Goal: Task Accomplishment & Management: Manage account settings

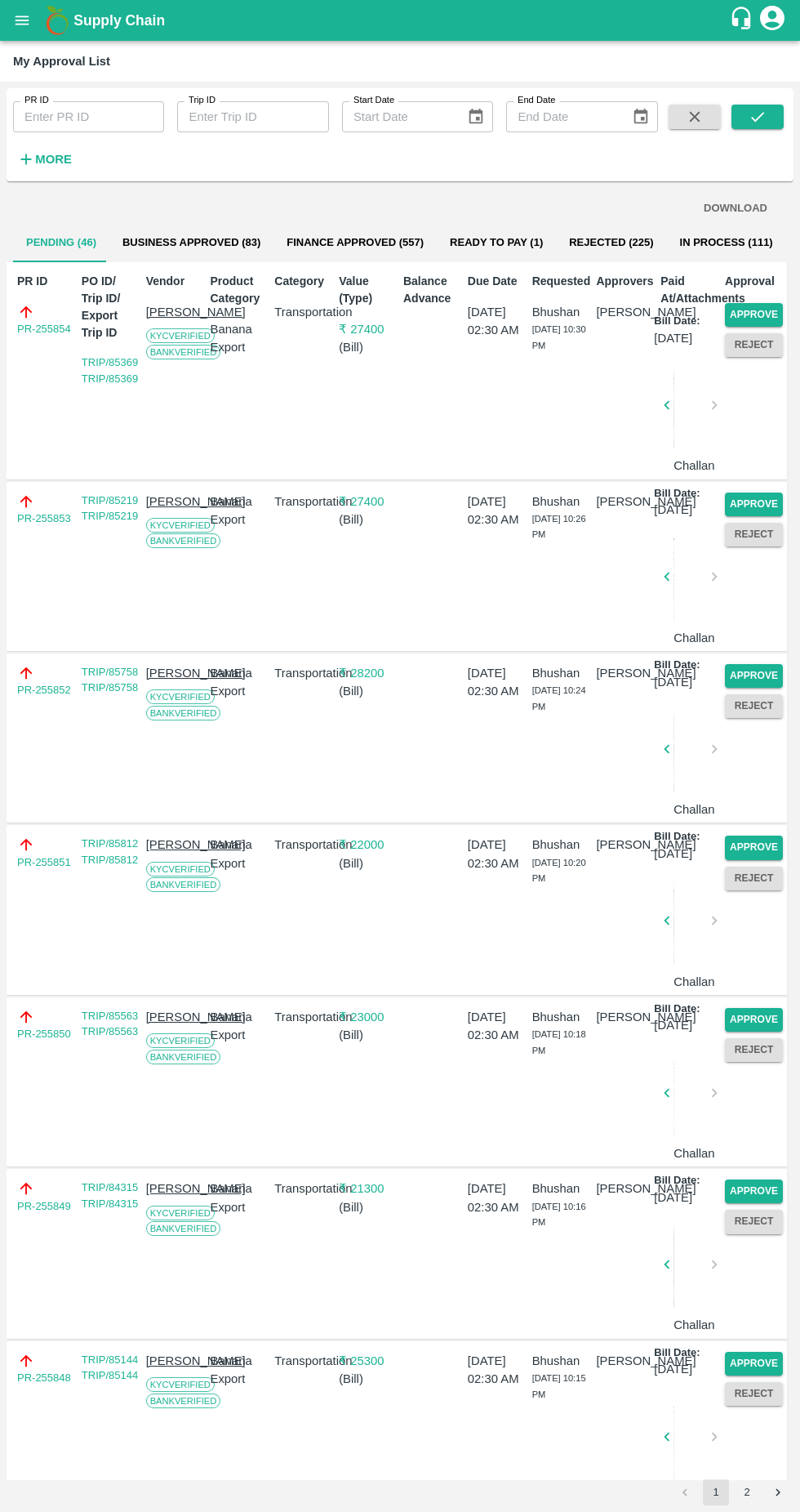
click at [746, 323] on button "Approve" at bounding box center [753, 314] width 58 height 23
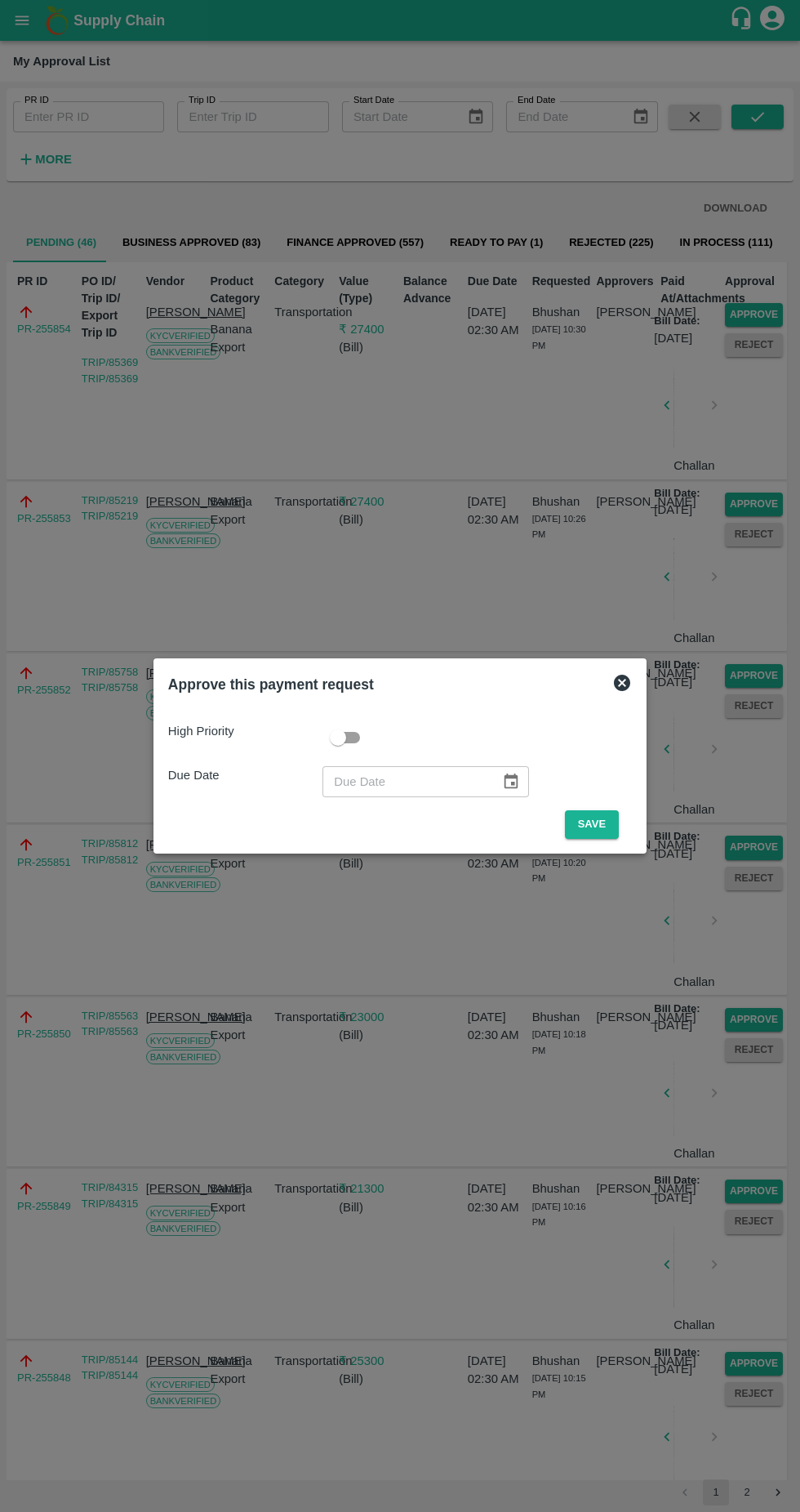
click at [596, 822] on button "Save" at bounding box center [591, 825] width 54 height 28
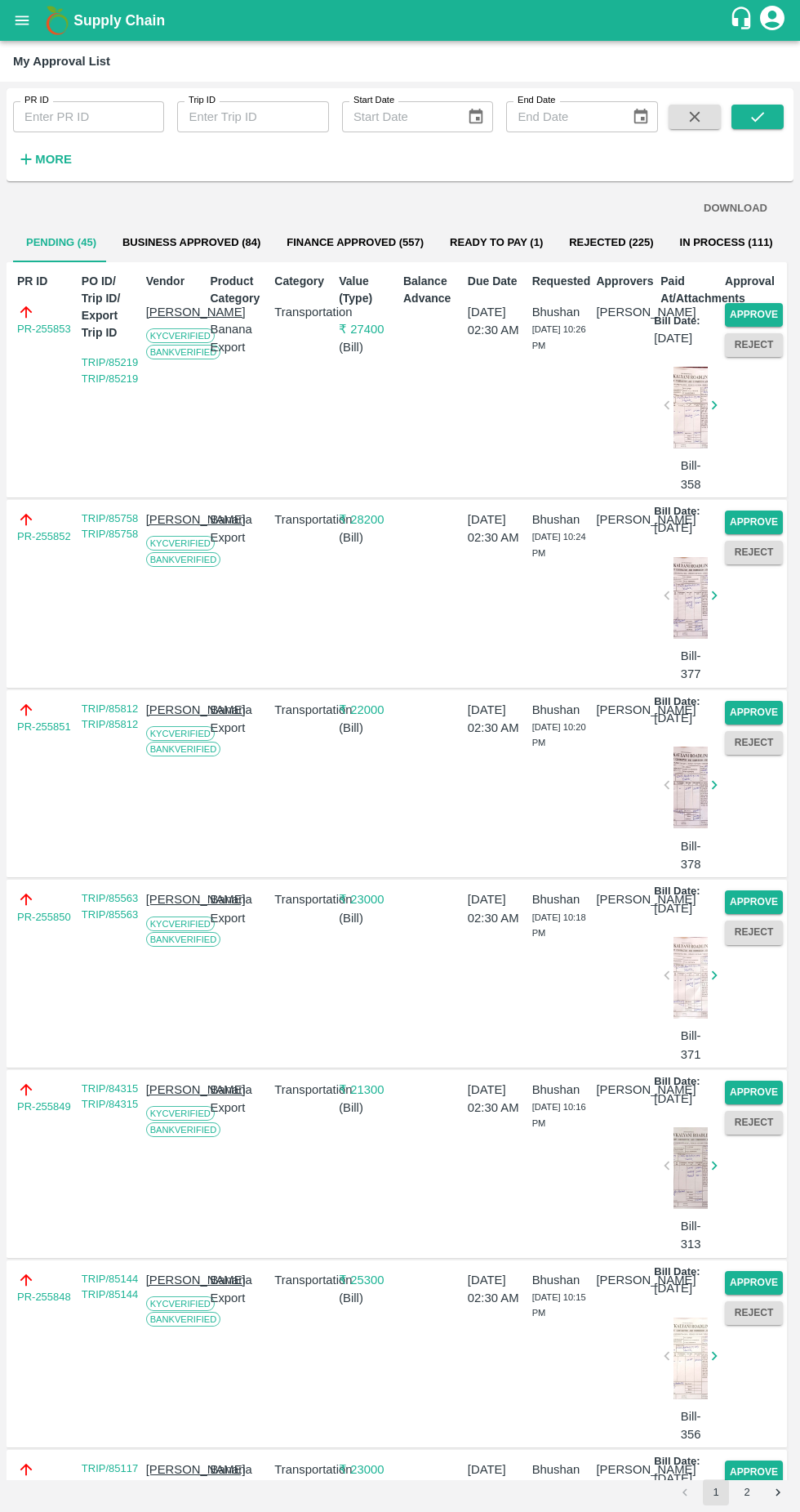
click at [762, 322] on button "Approve" at bounding box center [753, 314] width 58 height 23
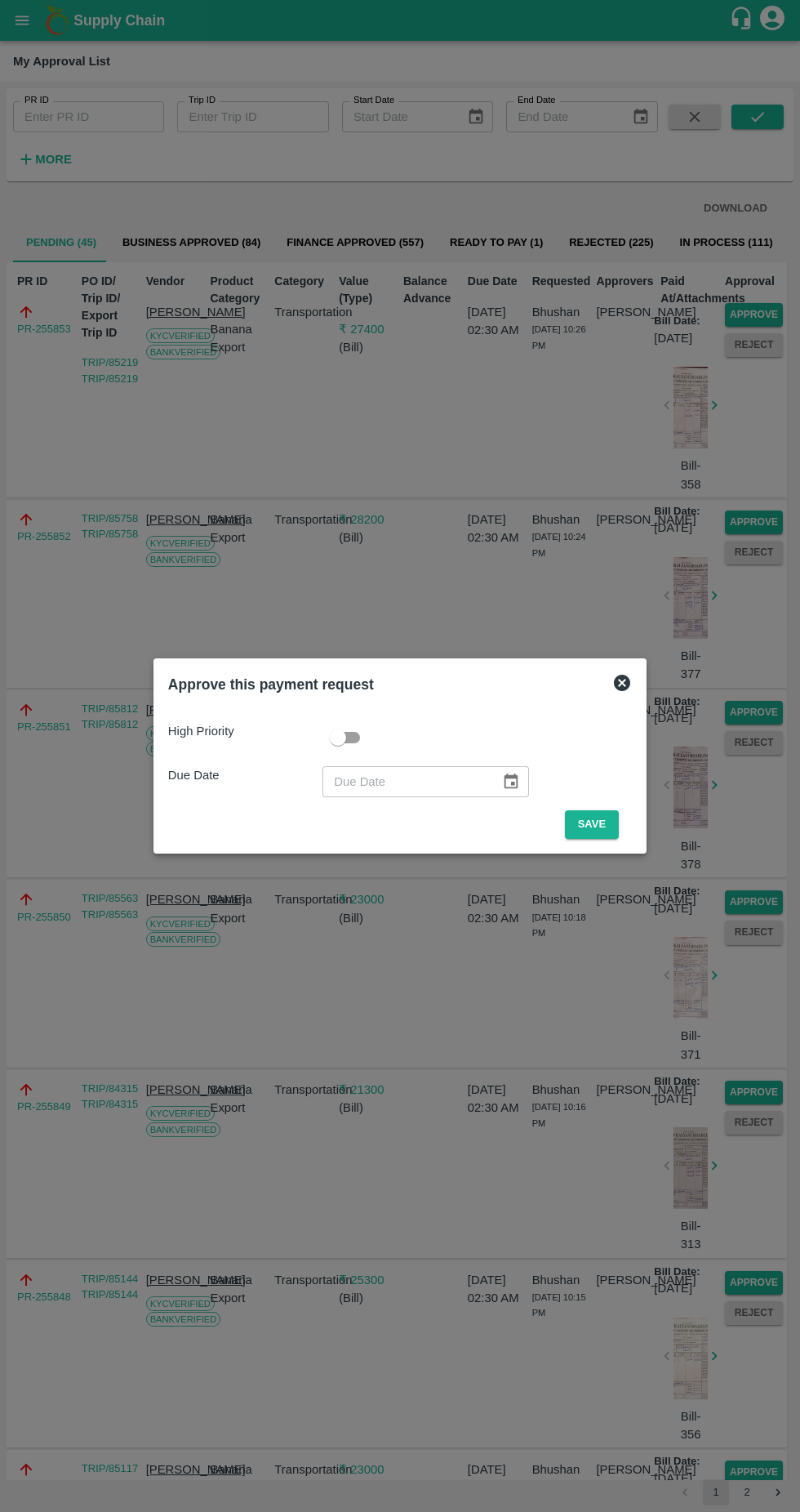
click at [603, 826] on button "Save" at bounding box center [591, 825] width 54 height 28
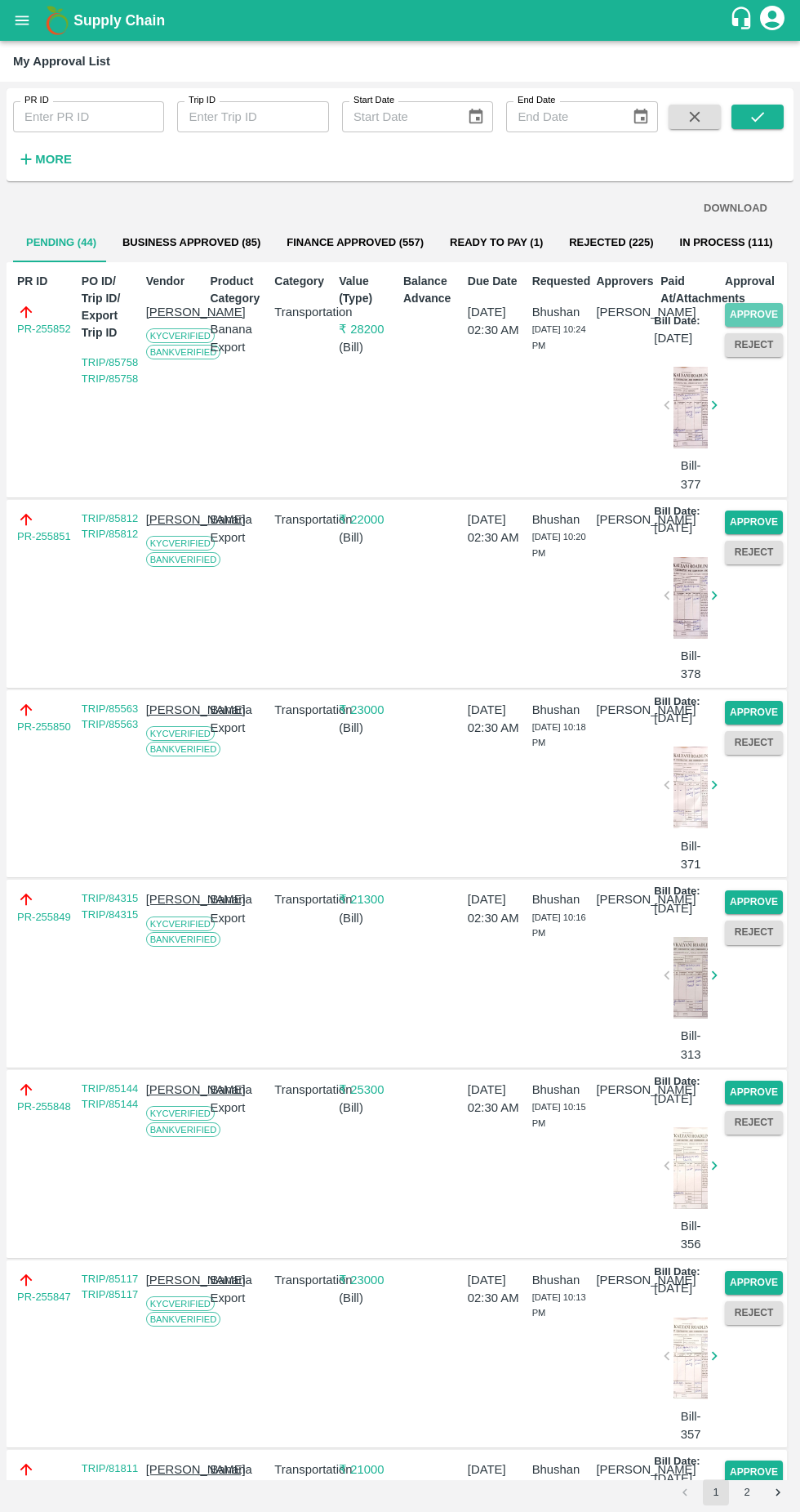
click at [734, 306] on button "Approve" at bounding box center [753, 314] width 58 height 23
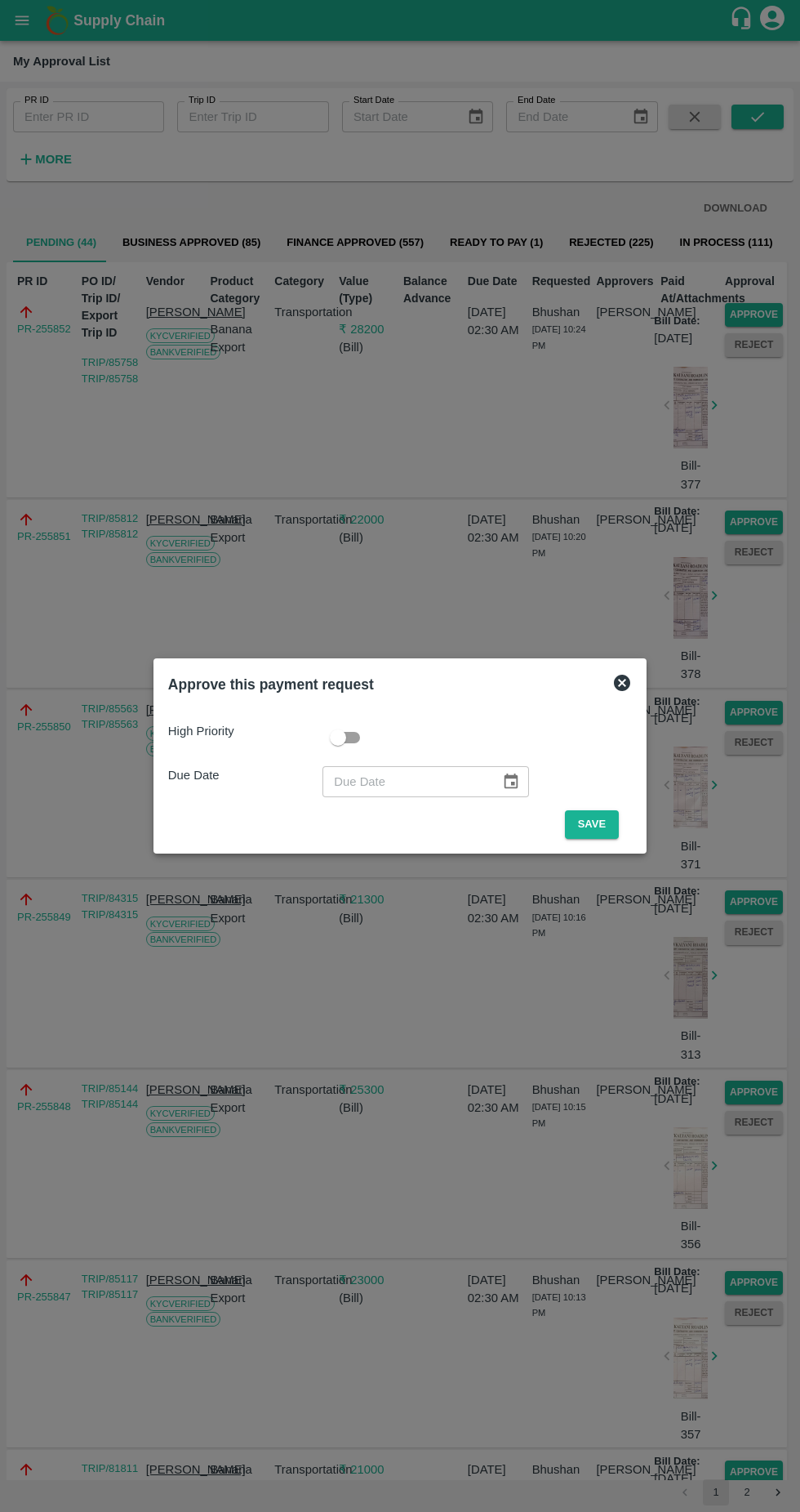
click at [596, 824] on button "Save" at bounding box center [591, 825] width 54 height 28
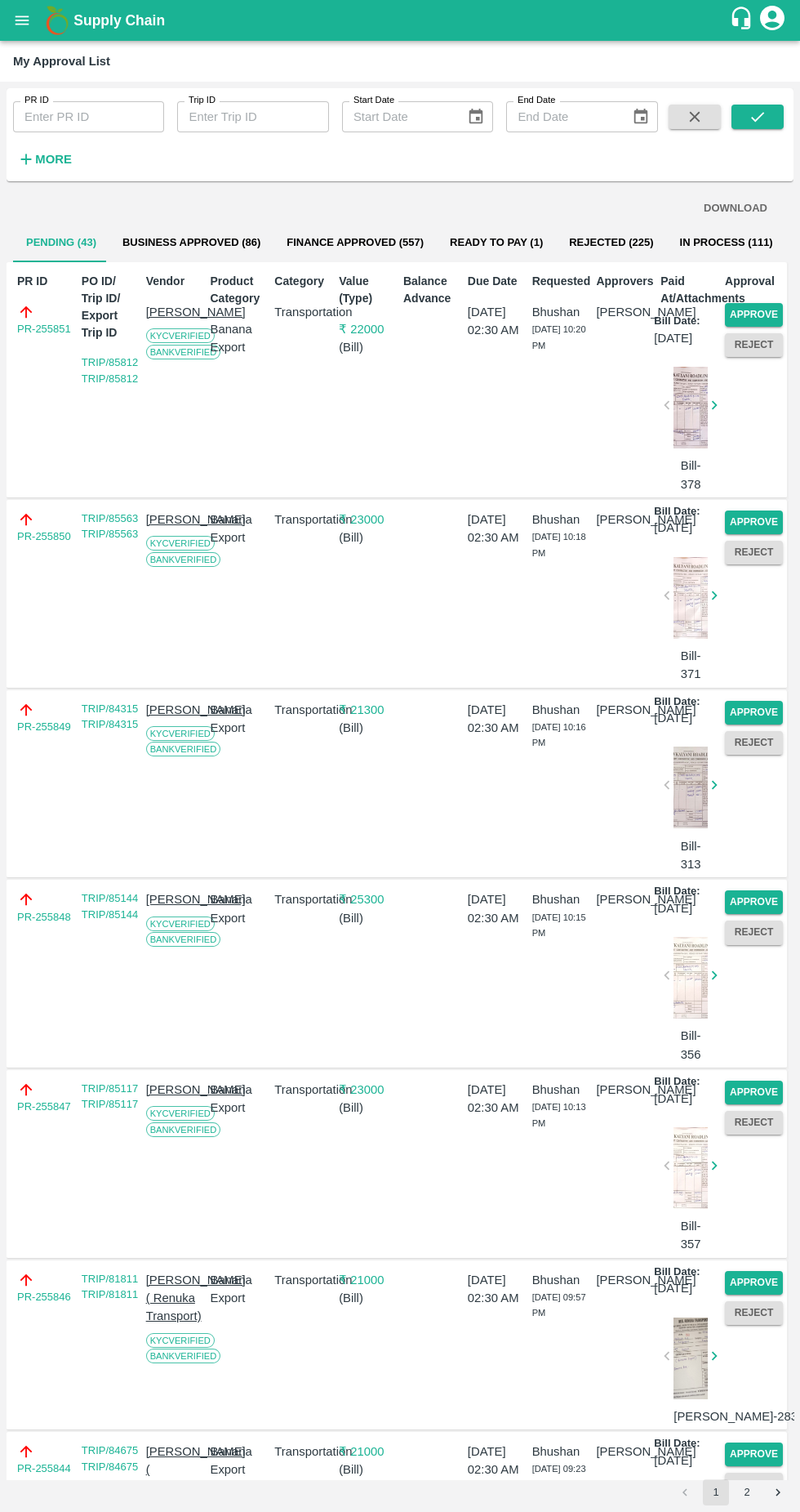
click at [761, 313] on button "Approve" at bounding box center [753, 314] width 58 height 23
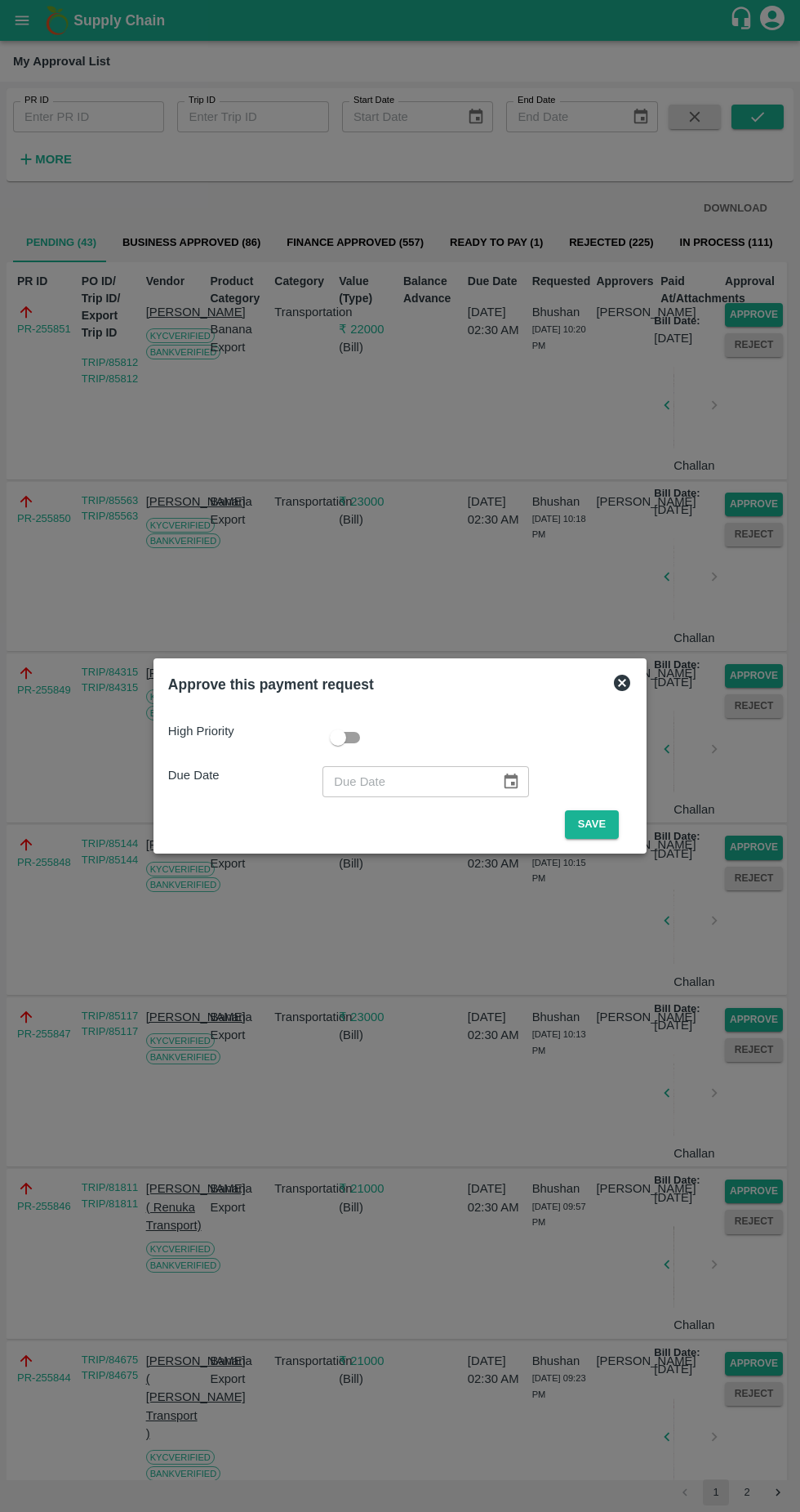
click at [600, 824] on button "Save" at bounding box center [591, 825] width 54 height 28
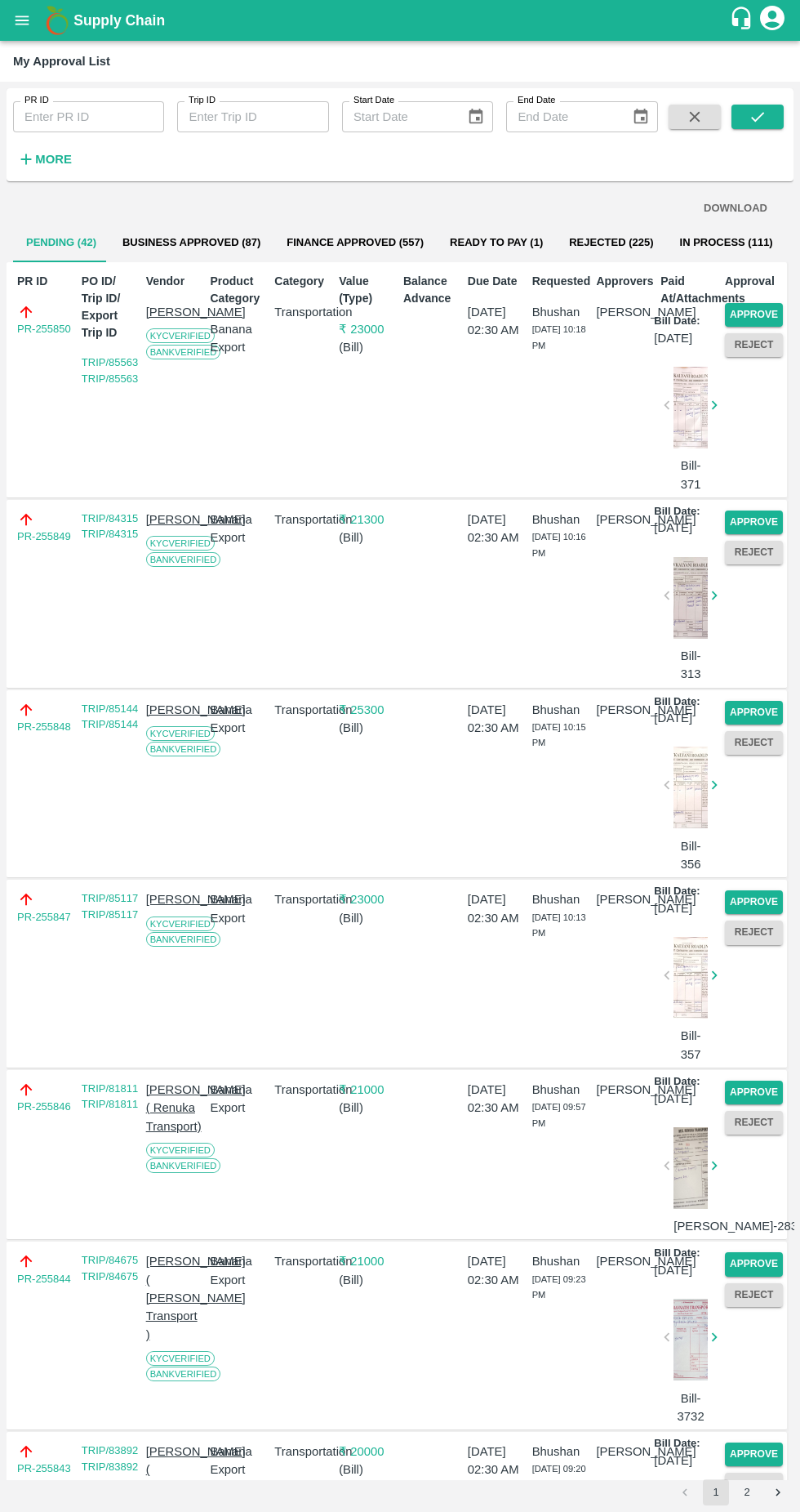
click at [753, 314] on button "Approve" at bounding box center [753, 314] width 58 height 23
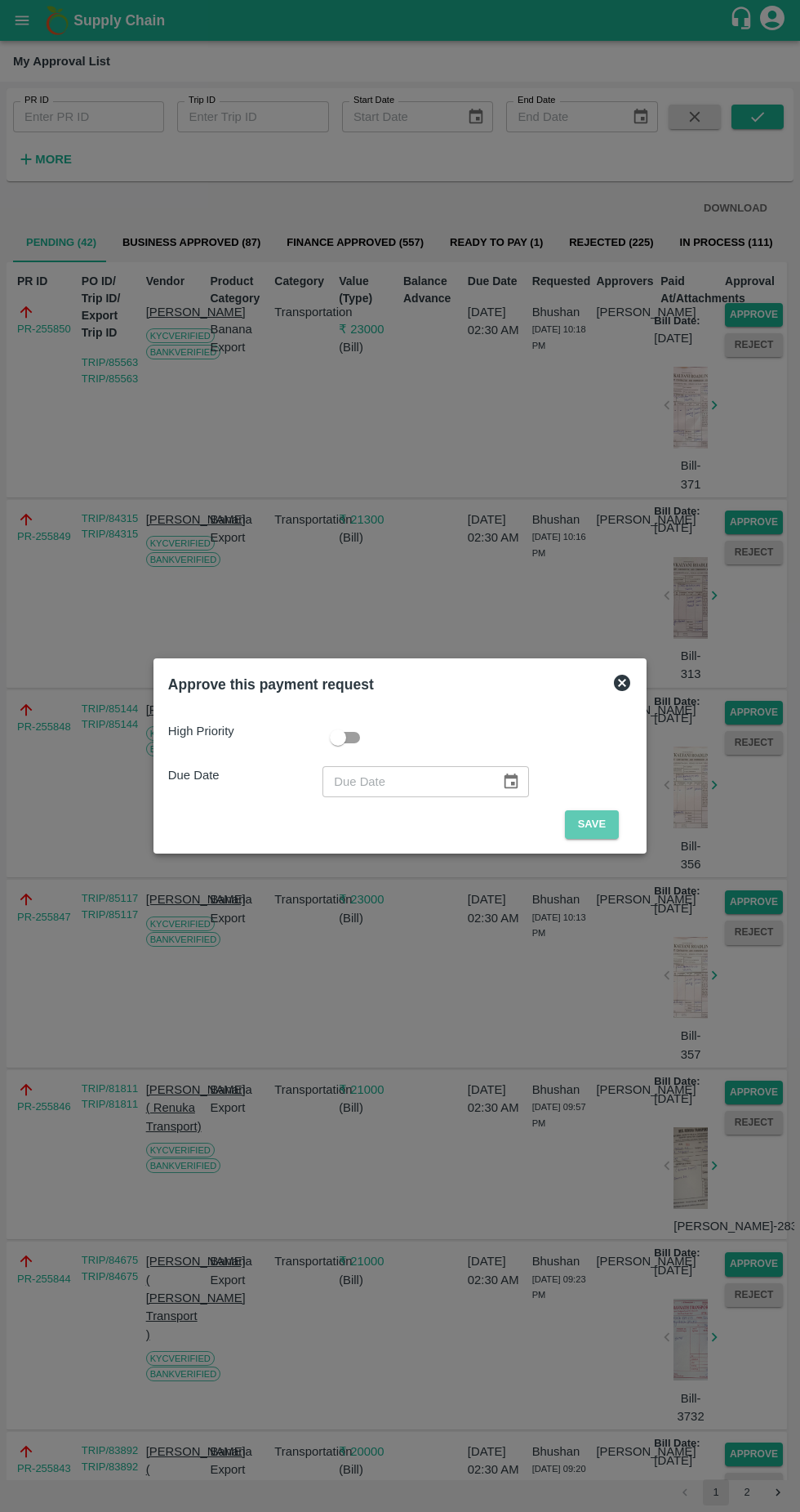
click at [580, 817] on button "Save" at bounding box center [591, 825] width 54 height 28
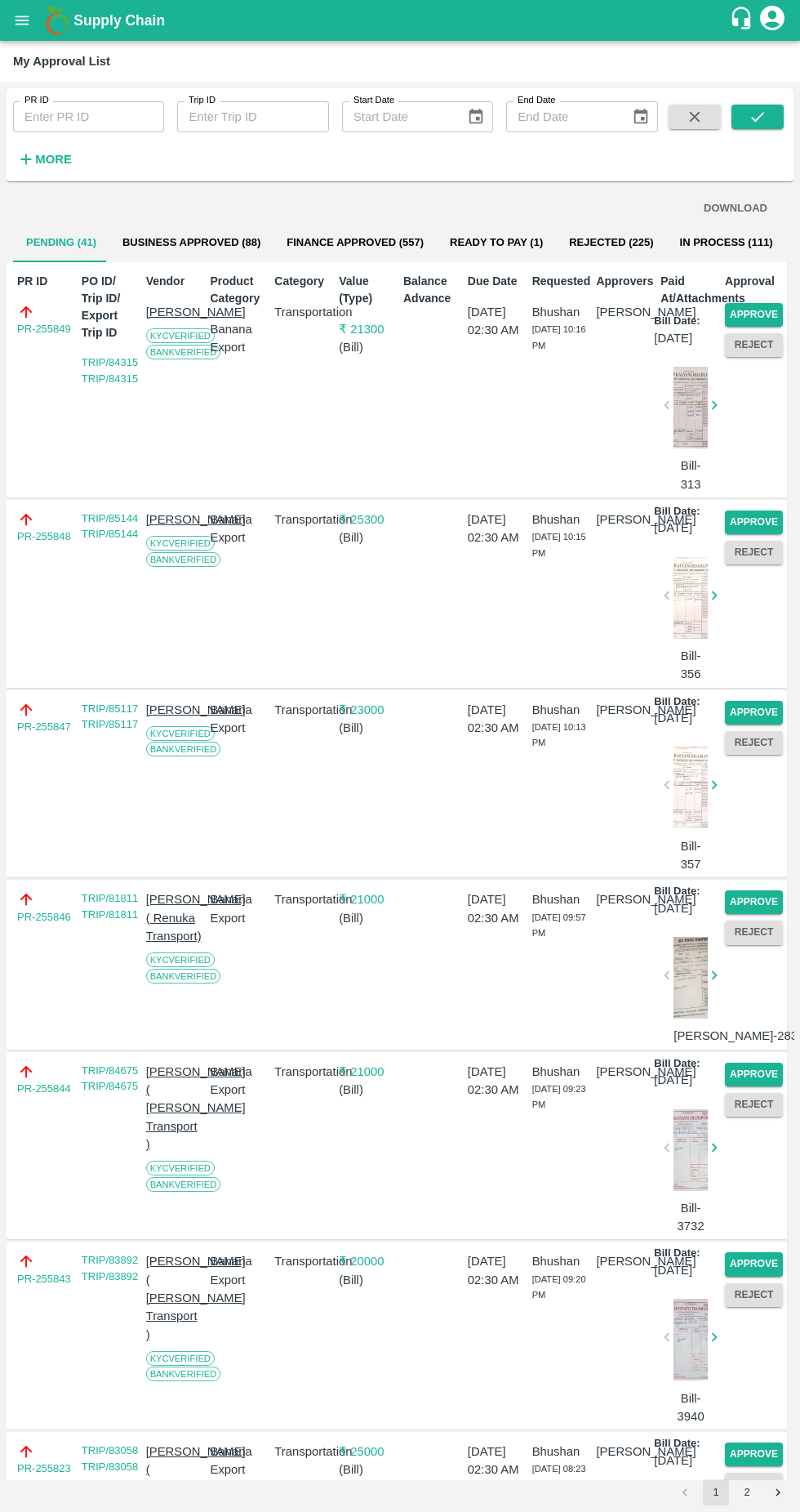
click at [753, 308] on button "Approve" at bounding box center [753, 314] width 58 height 23
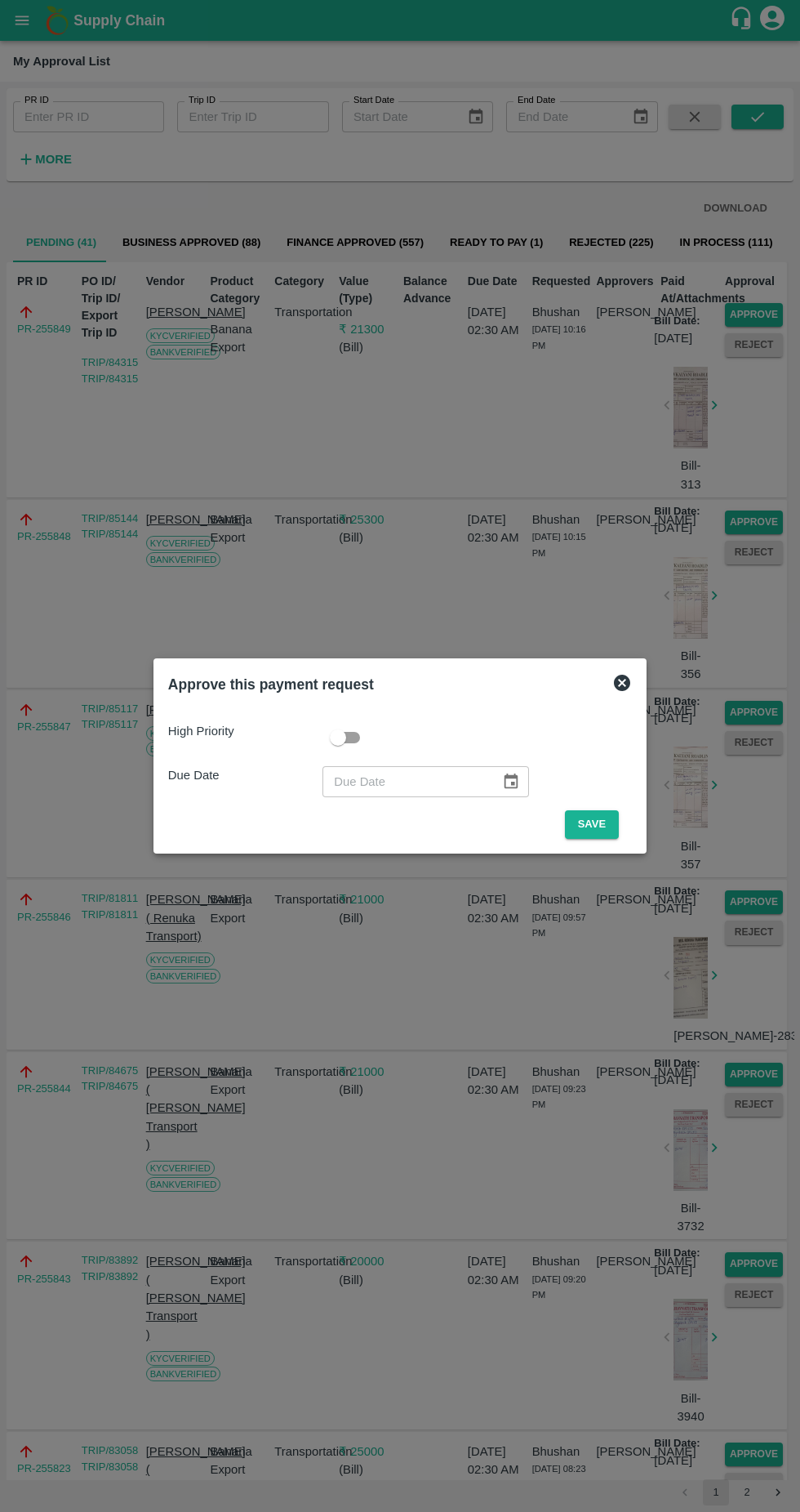
click at [572, 815] on button "Save" at bounding box center [591, 825] width 54 height 28
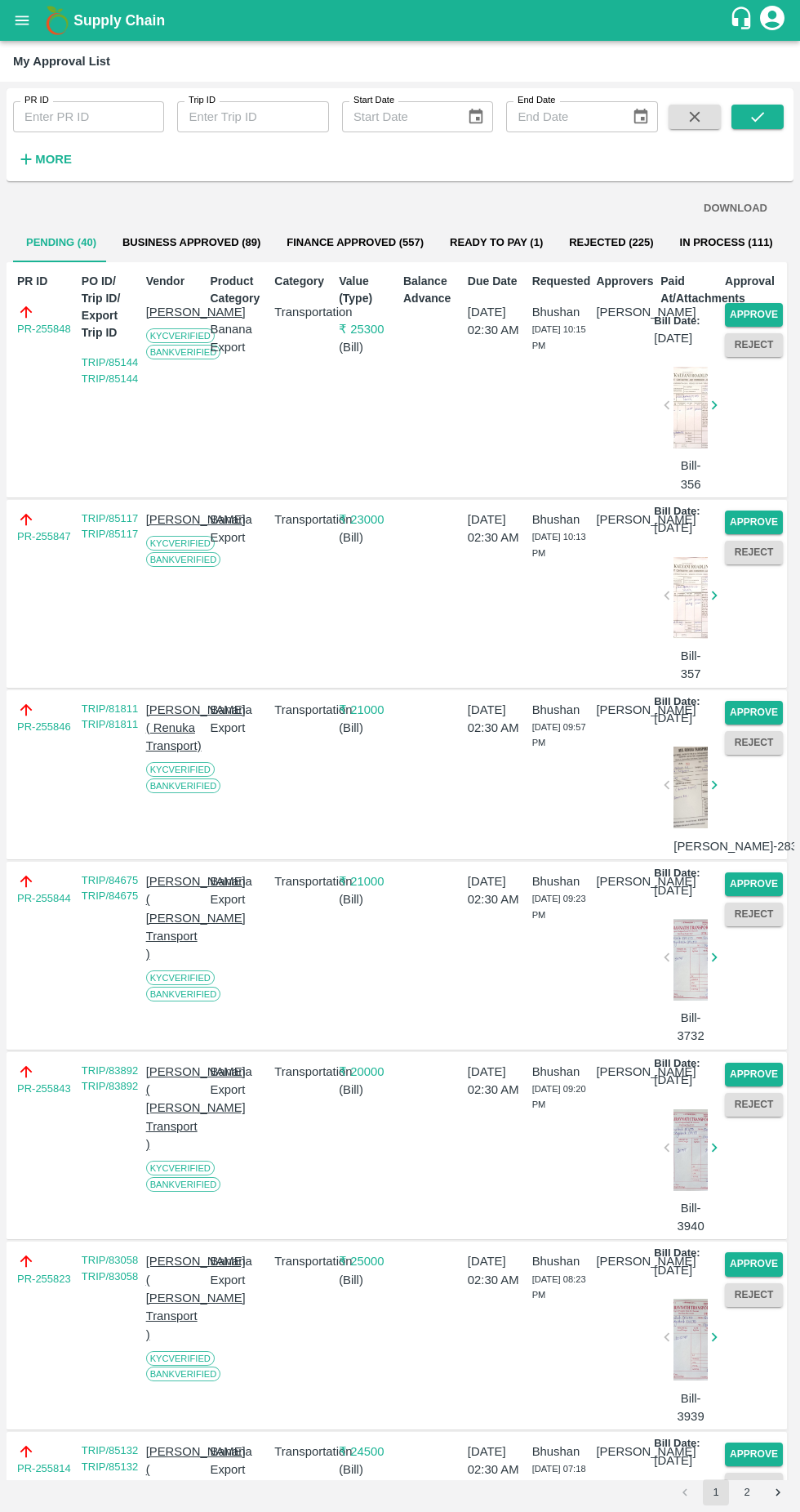
click at [749, 309] on button "Approve" at bounding box center [753, 314] width 58 height 23
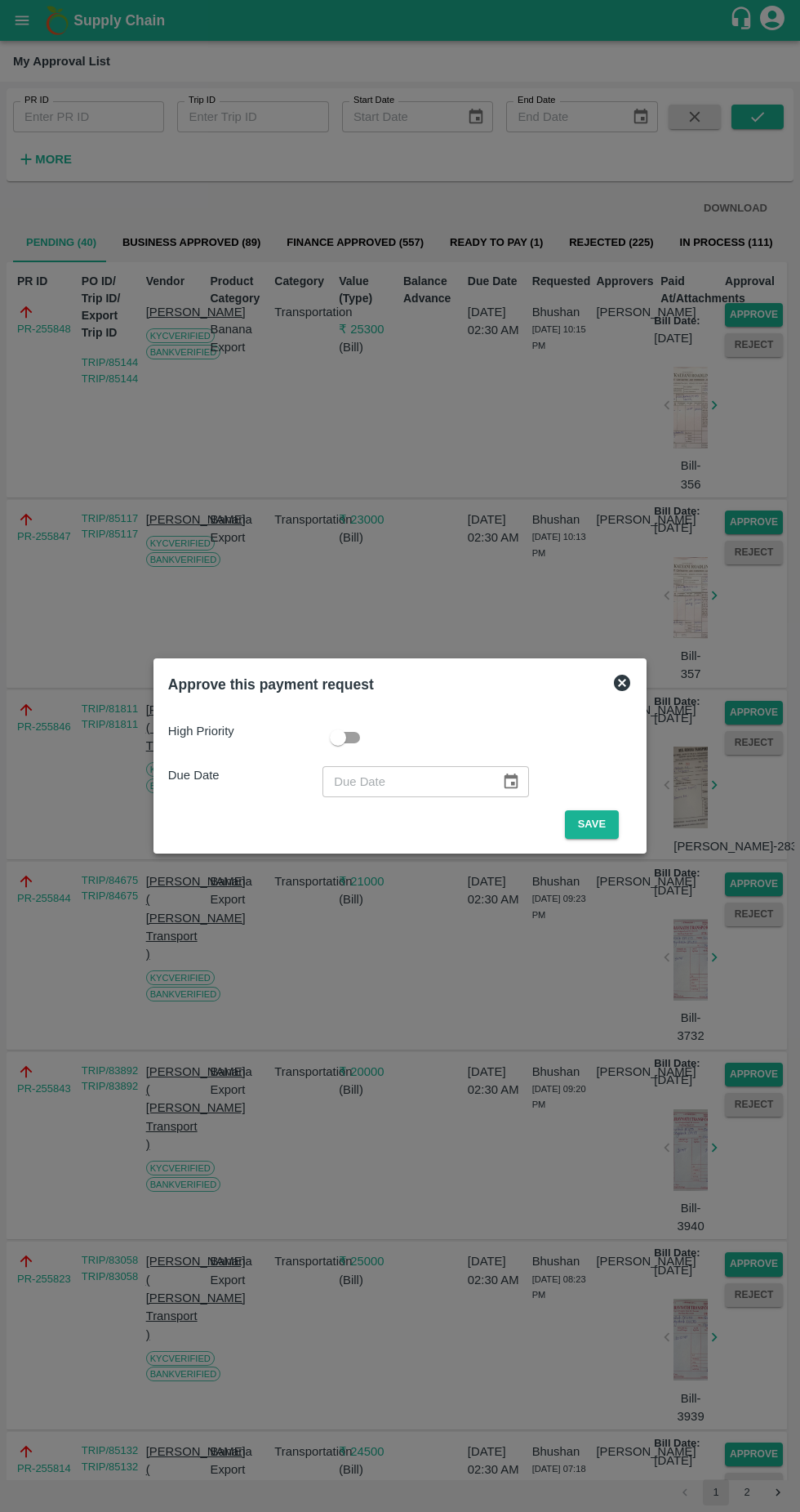
click at [592, 821] on button "Save" at bounding box center [591, 825] width 54 height 28
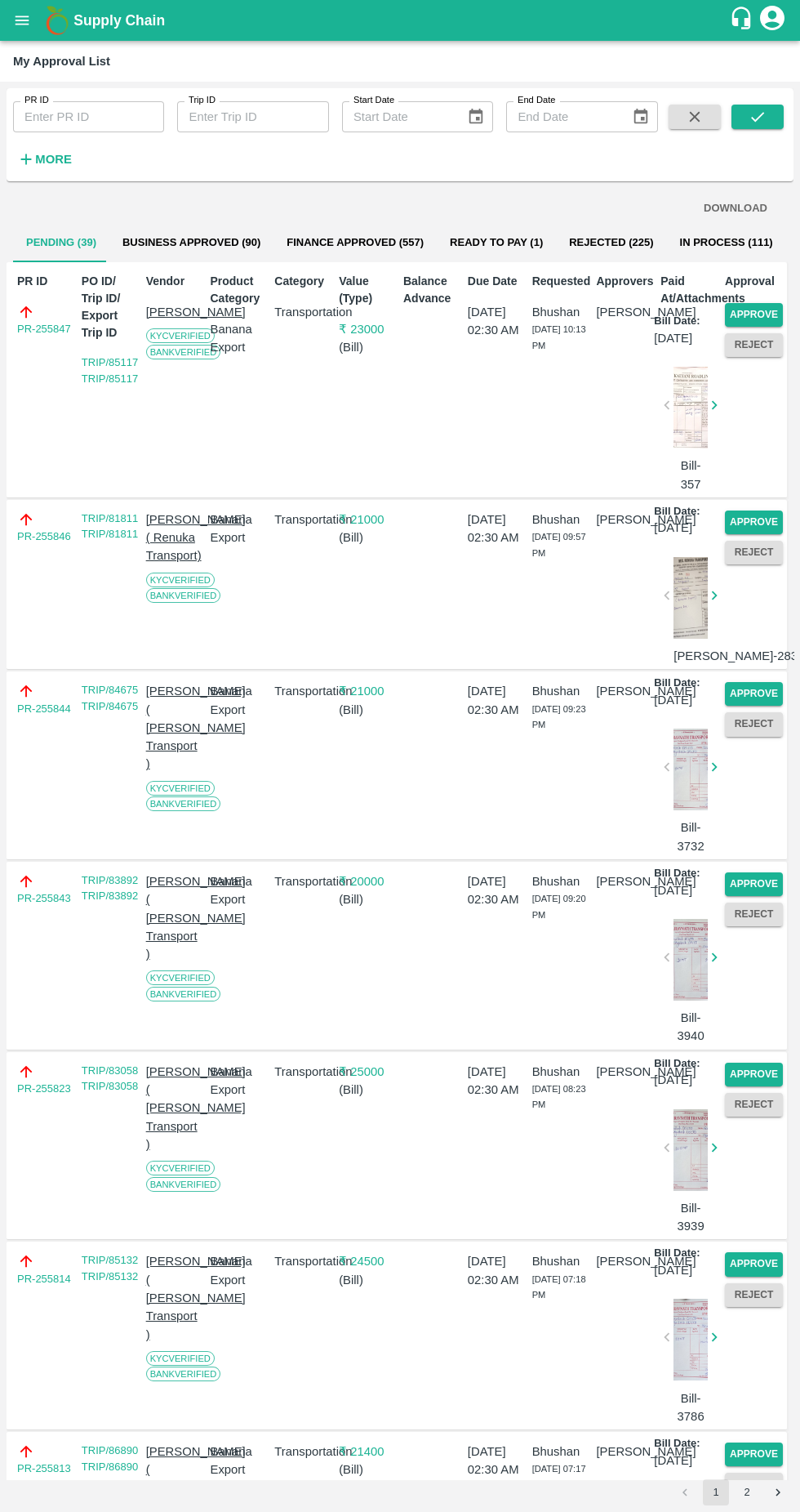
click at [765, 322] on button "Approve" at bounding box center [753, 314] width 58 height 23
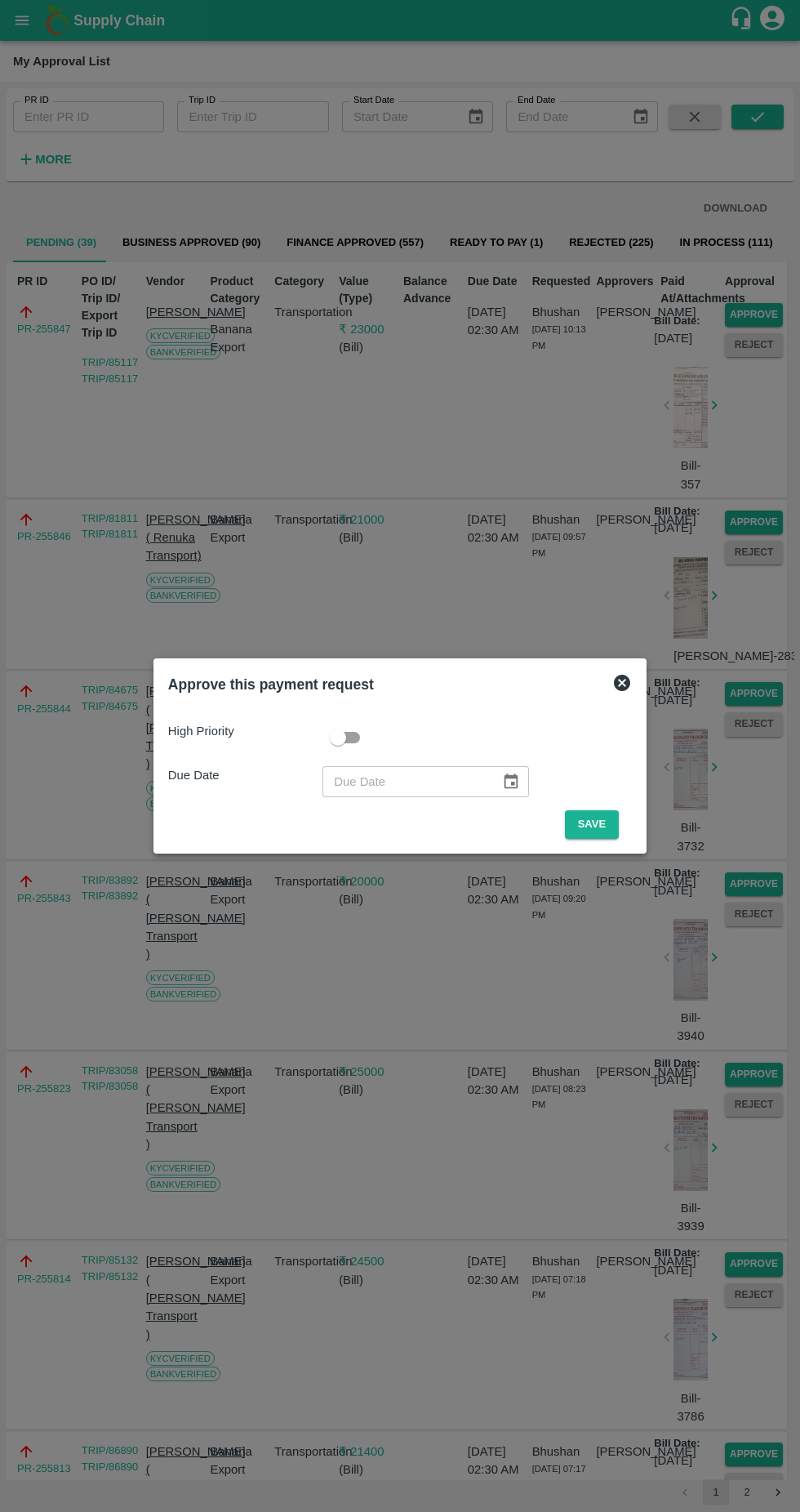
click at [590, 819] on button "Save" at bounding box center [591, 825] width 54 height 28
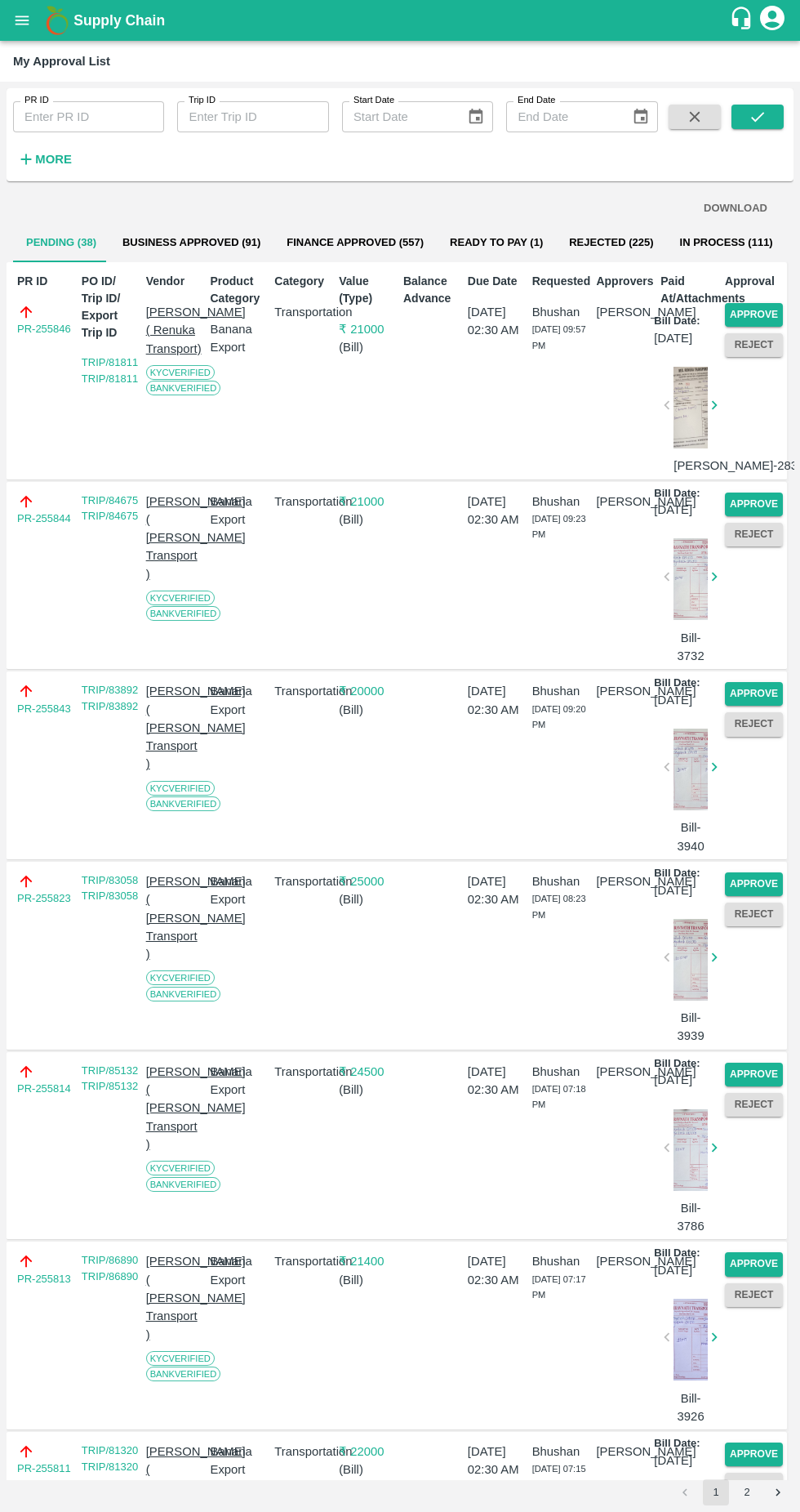
click at [744, 317] on button "Approve" at bounding box center [753, 314] width 58 height 23
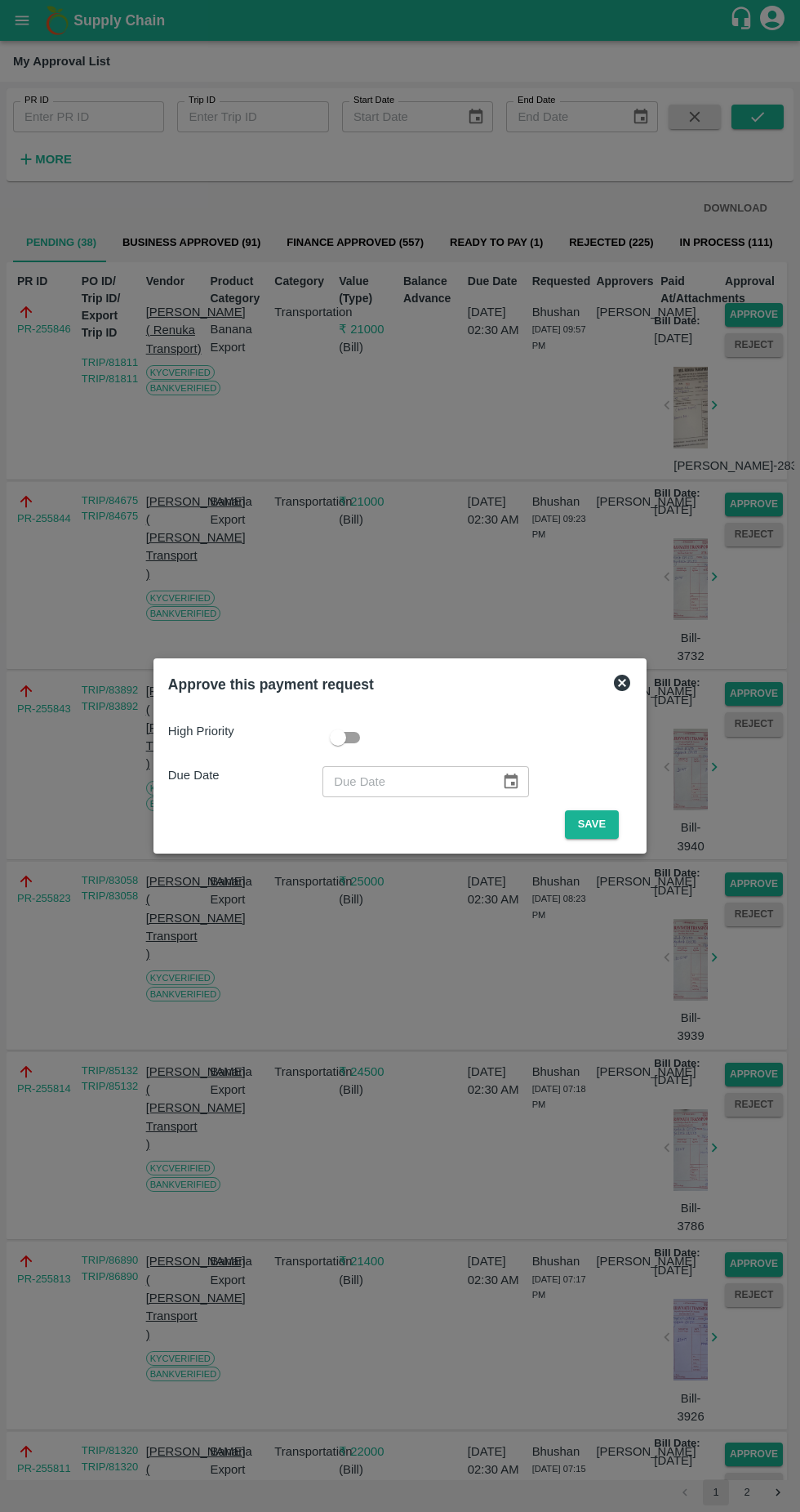
click at [596, 828] on button "Save" at bounding box center [591, 825] width 54 height 28
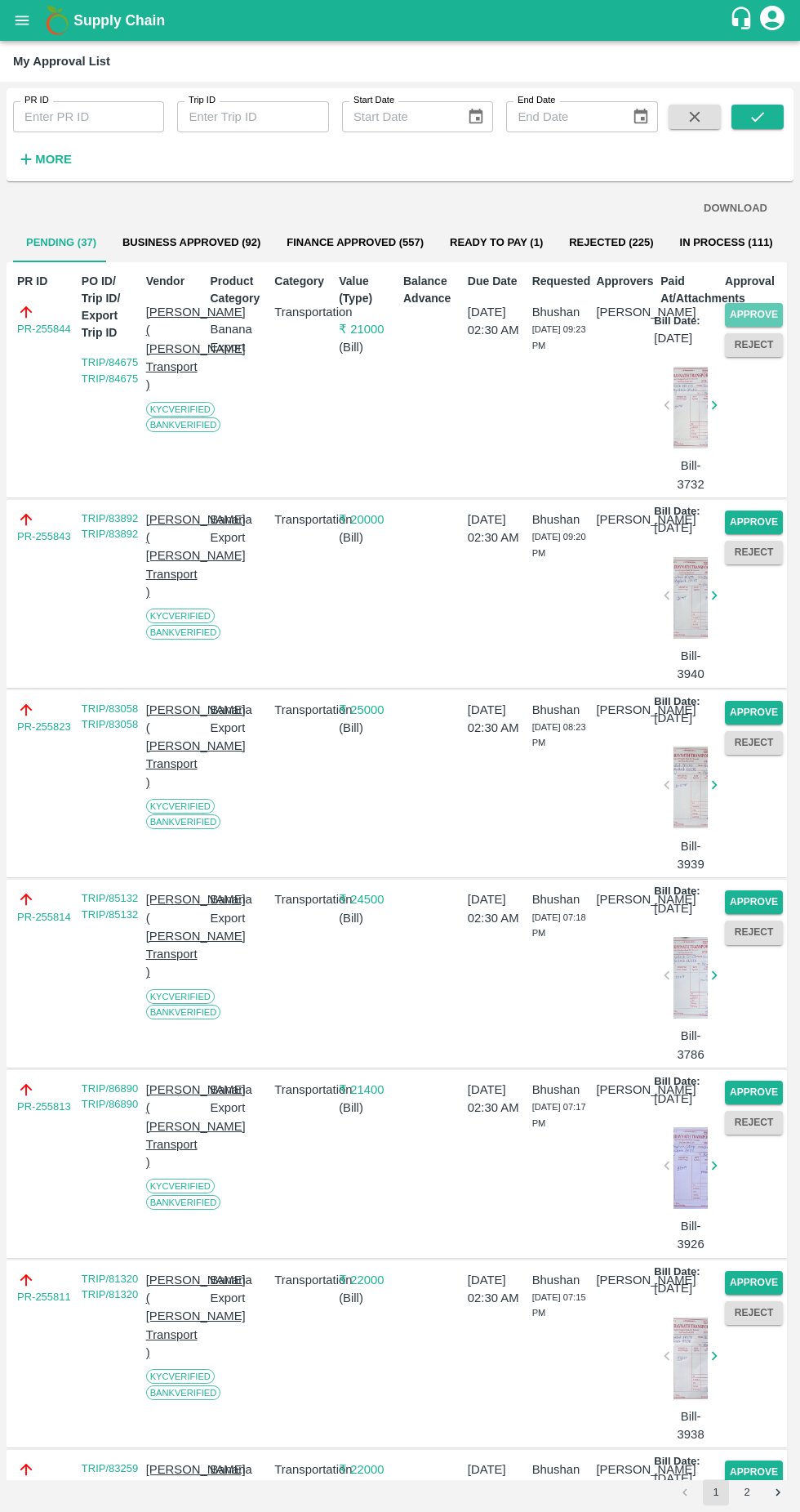
click at [759, 313] on button "Approve" at bounding box center [753, 314] width 58 height 23
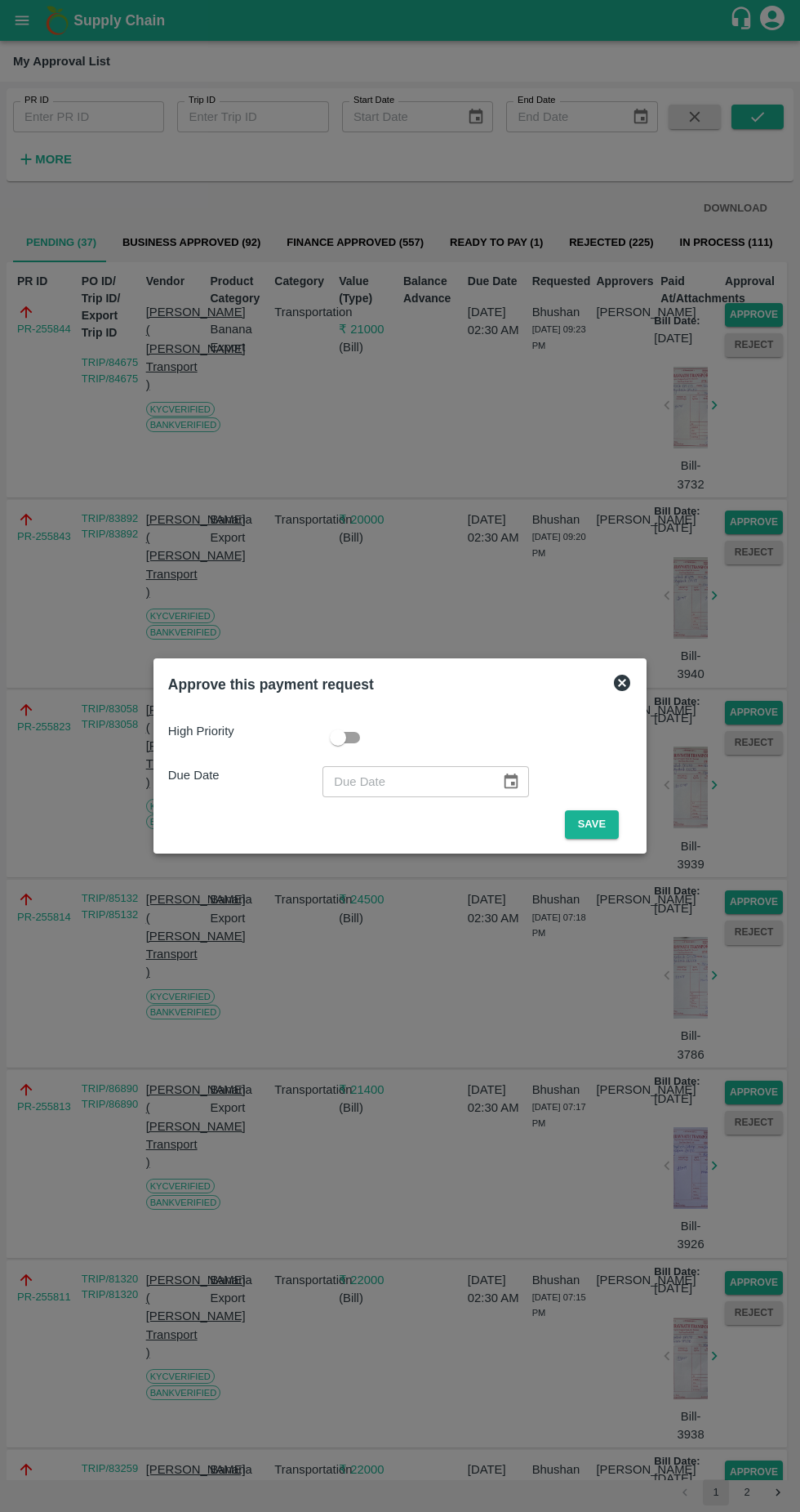
click at [601, 833] on button "Save" at bounding box center [591, 825] width 54 height 28
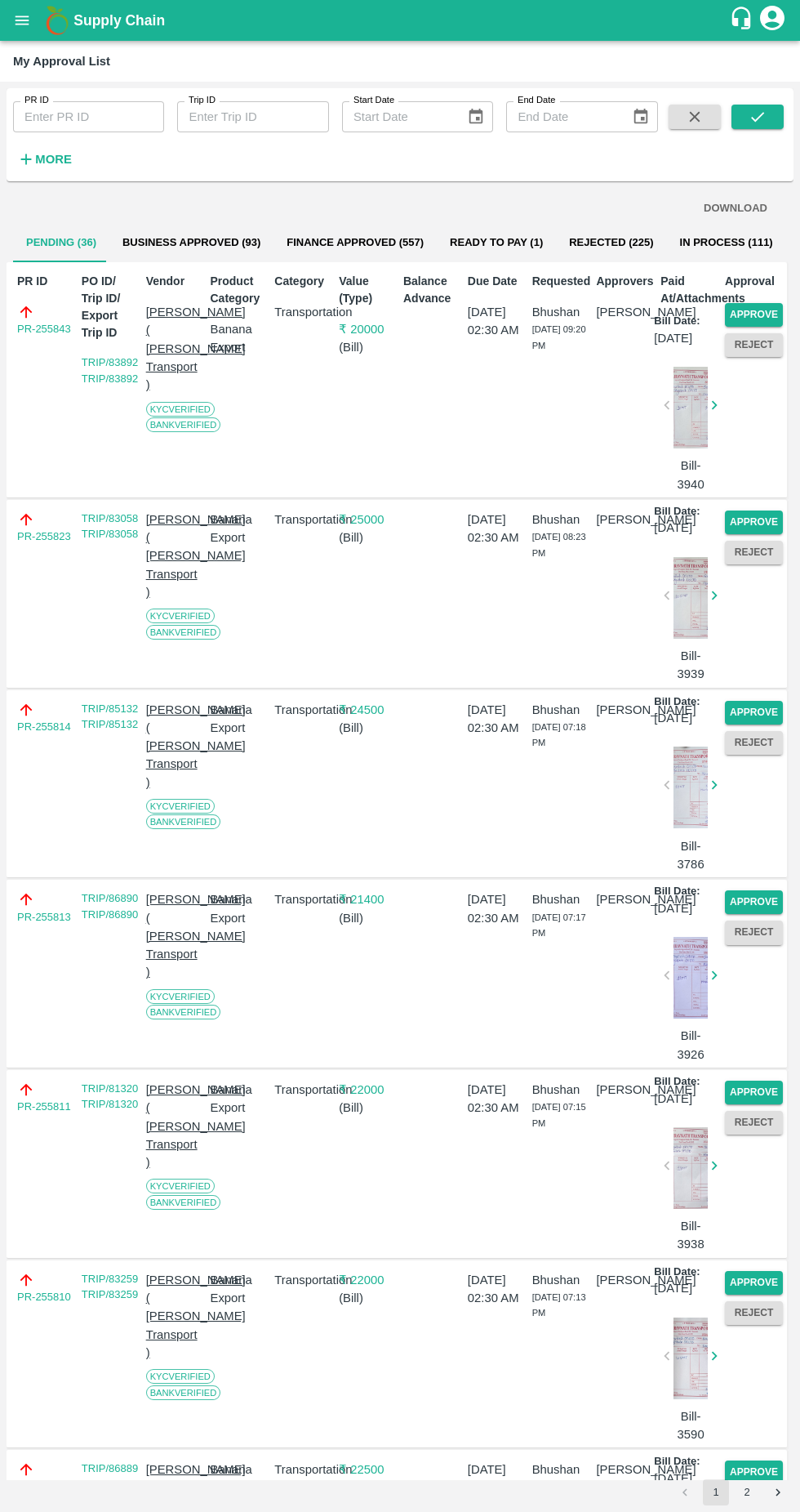
click at [752, 308] on button "Approve" at bounding box center [753, 314] width 58 height 23
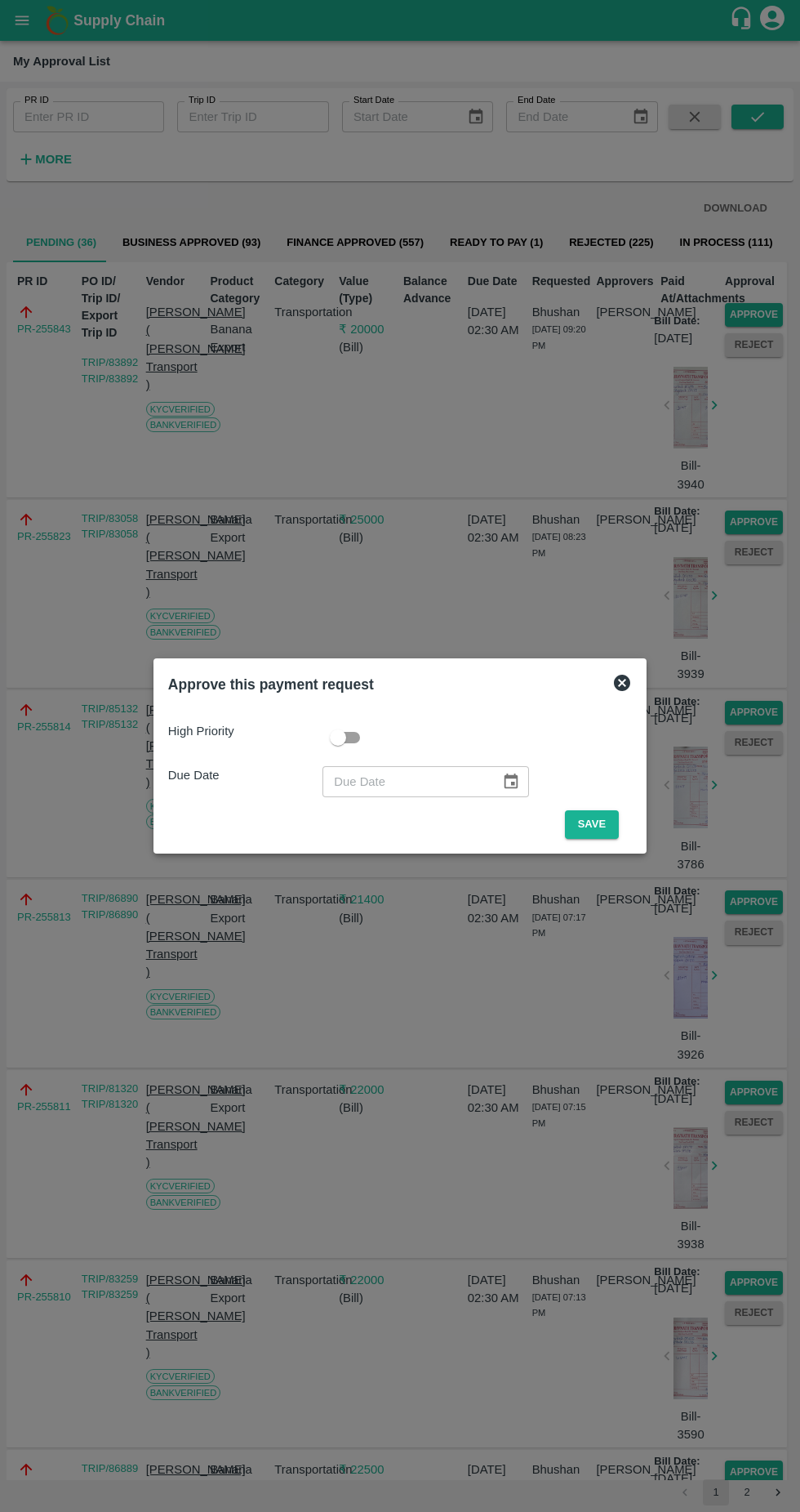
click at [585, 825] on button "Save" at bounding box center [591, 825] width 54 height 28
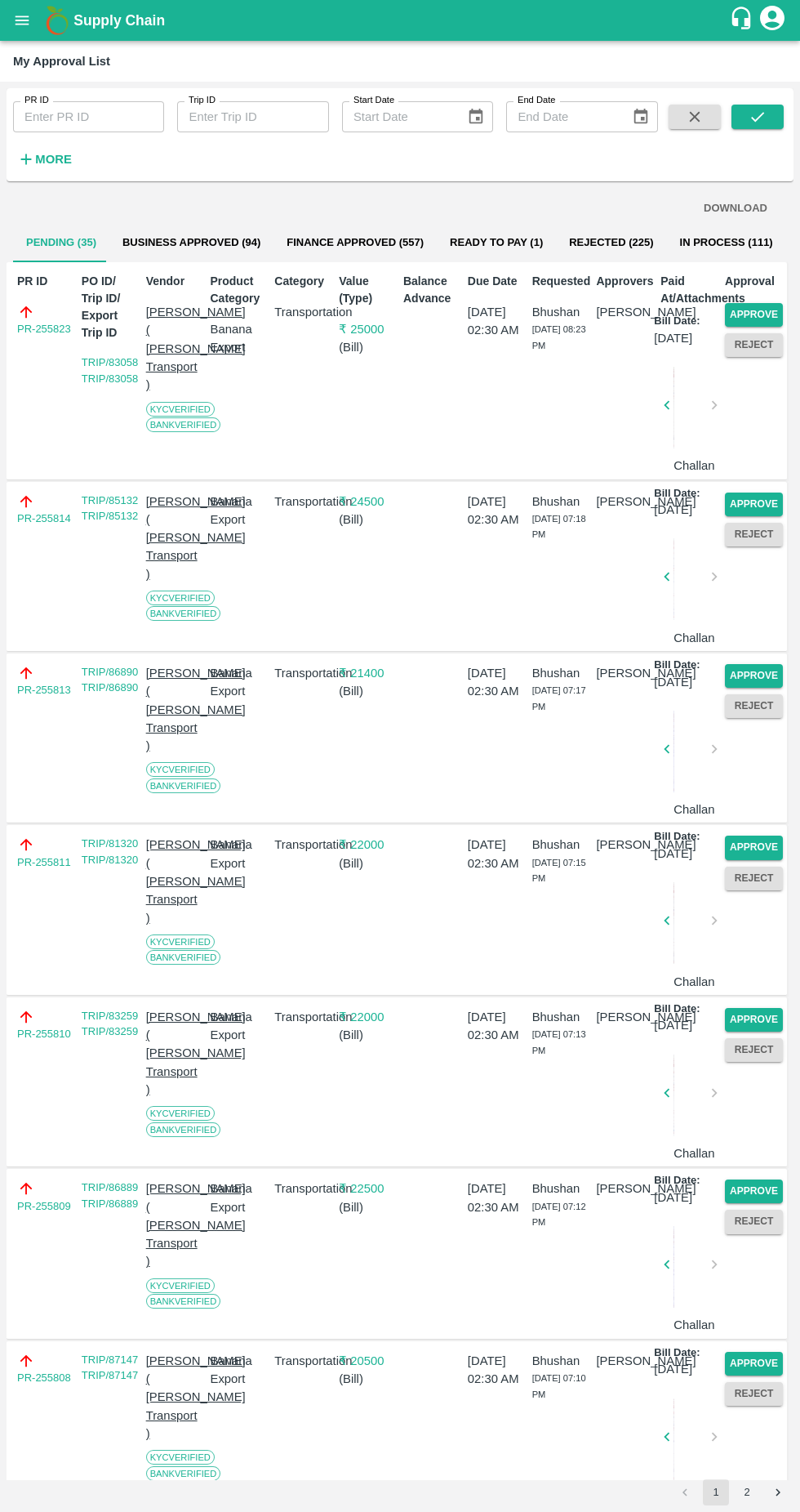
click at [763, 316] on button "Approve" at bounding box center [753, 314] width 58 height 23
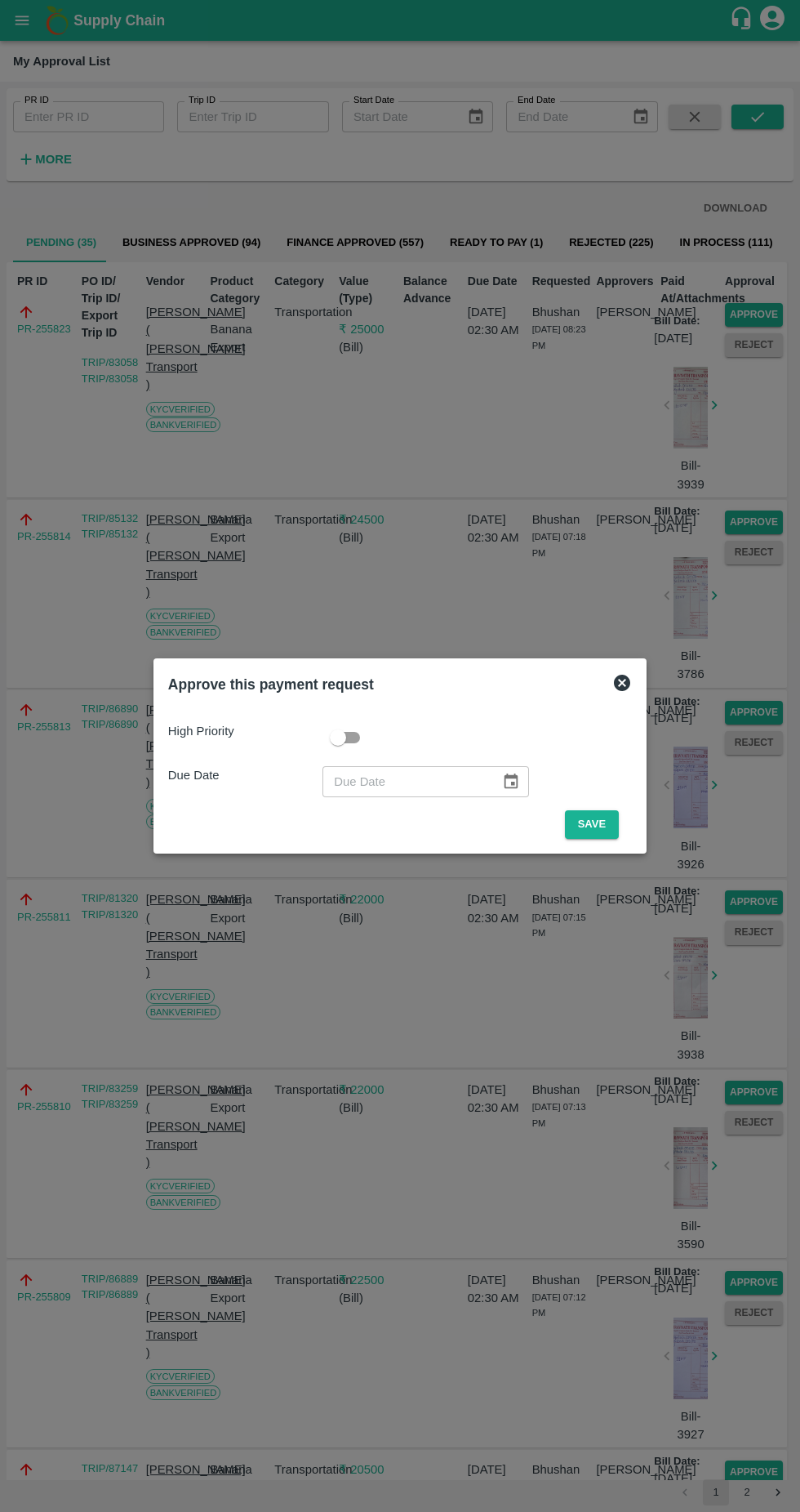
click at [598, 820] on button "Save" at bounding box center [591, 825] width 54 height 28
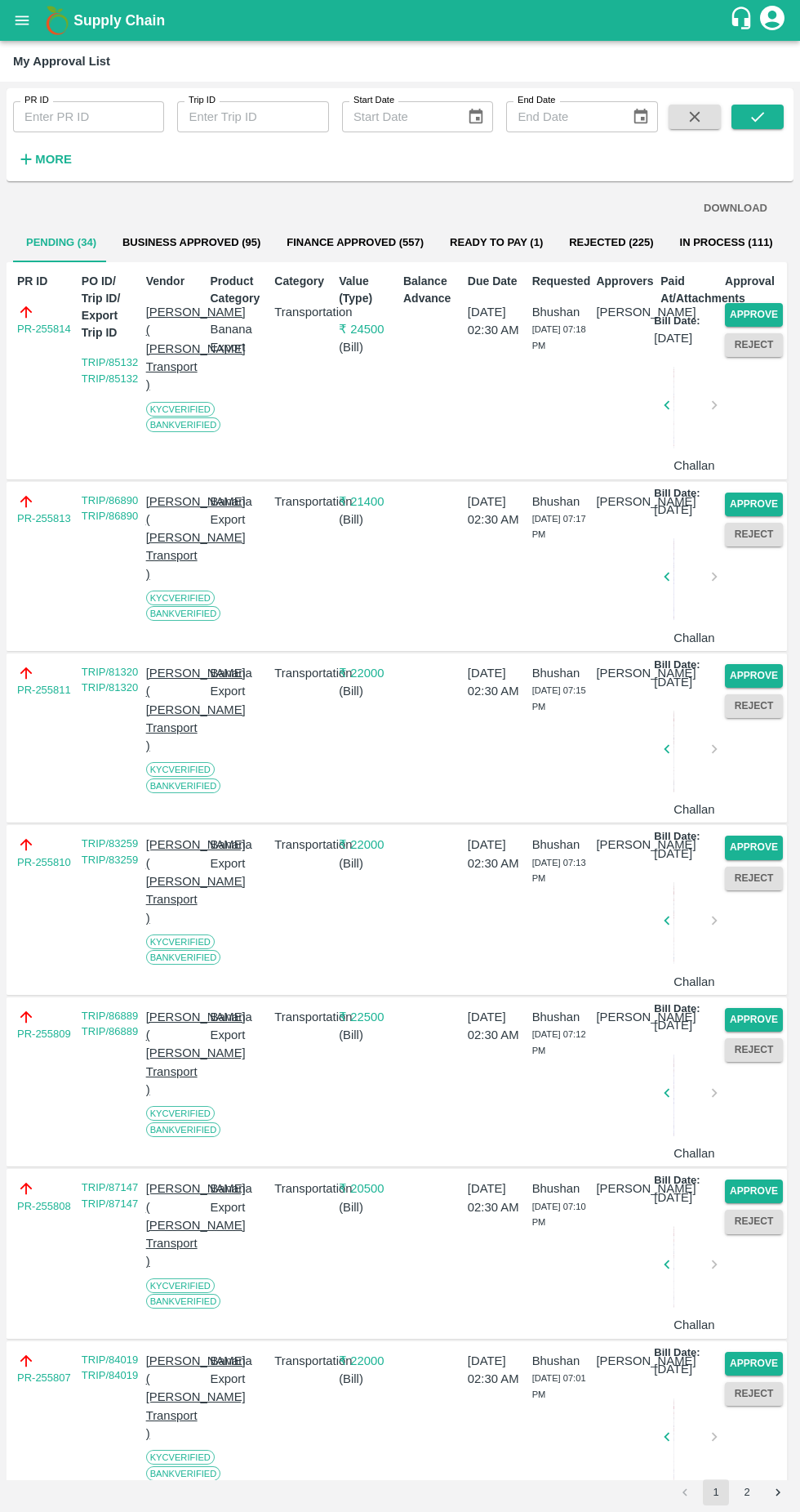
click at [763, 310] on button "Approve" at bounding box center [753, 314] width 58 height 23
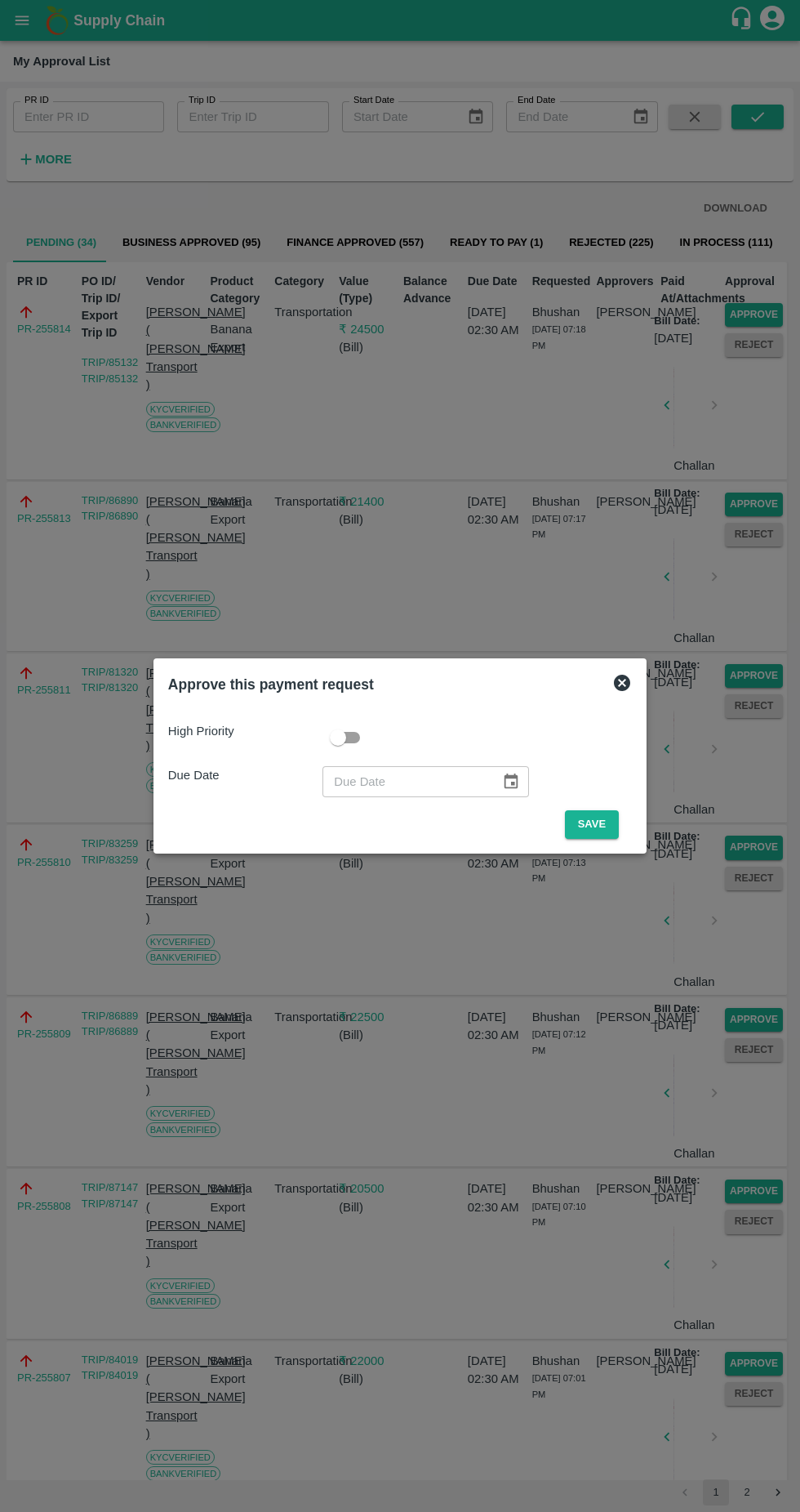
click at [598, 828] on button "Save" at bounding box center [591, 825] width 54 height 28
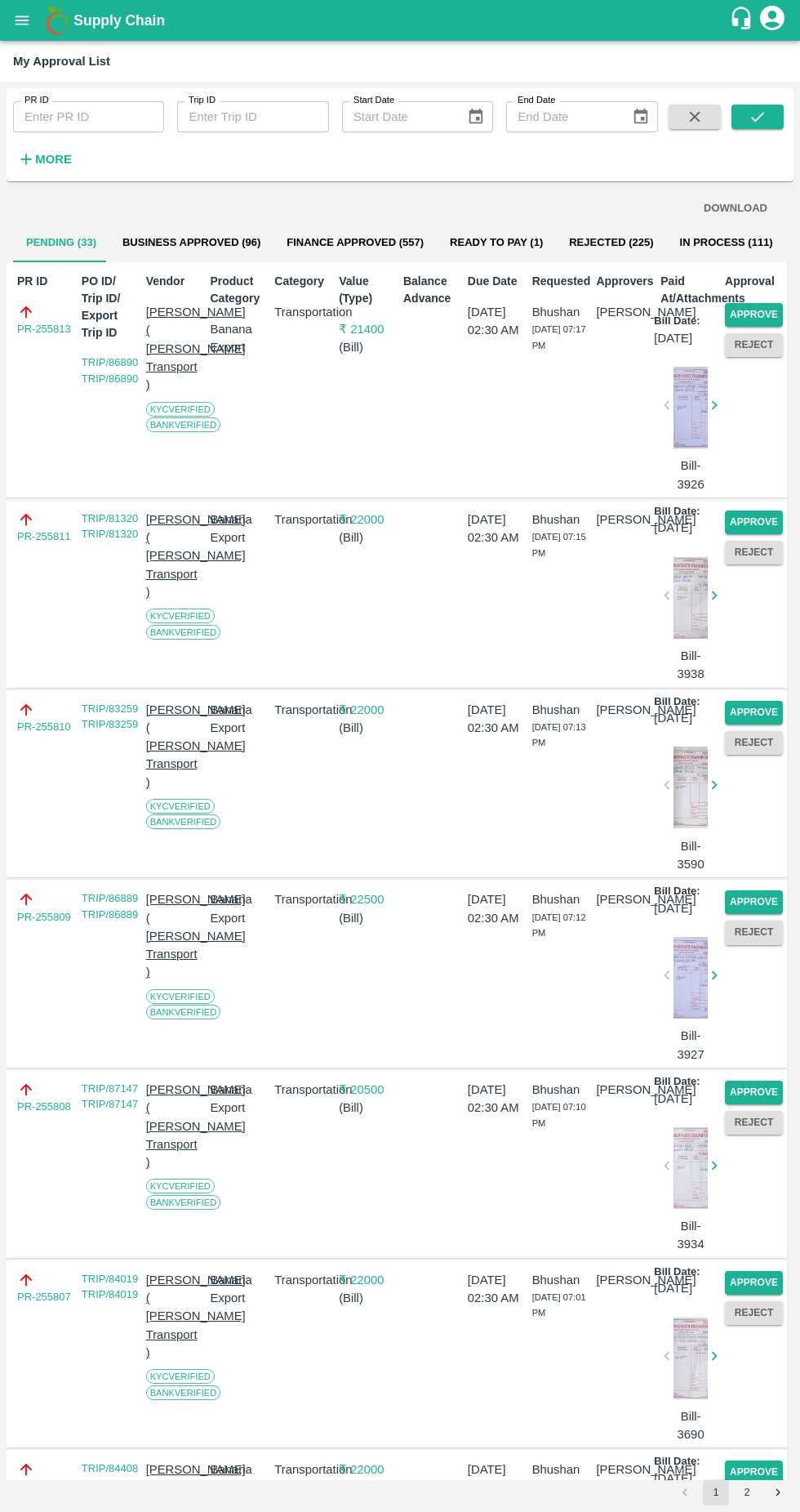
click at [753, 305] on button "Approve" at bounding box center [753, 314] width 58 height 23
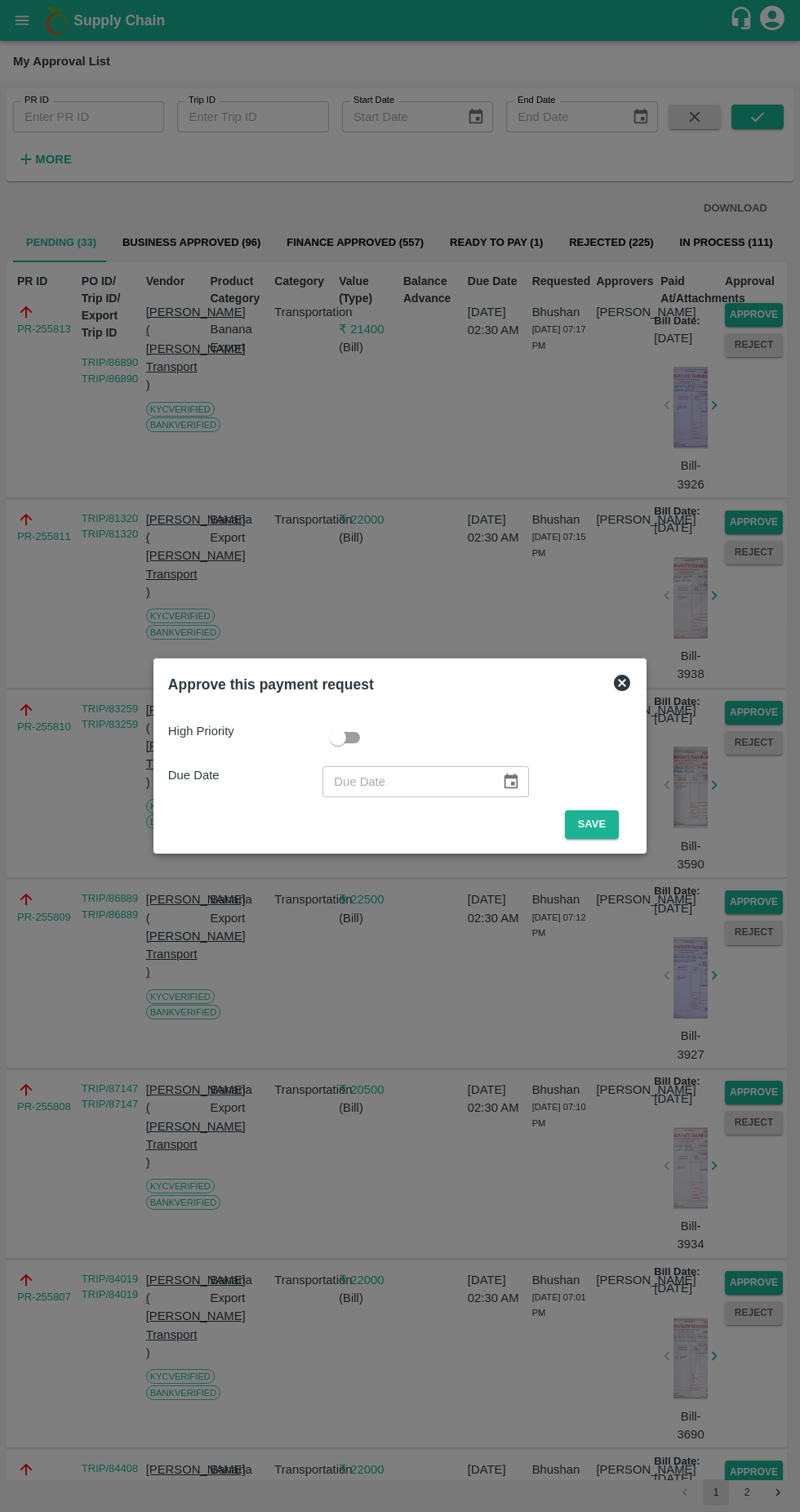
click at [596, 824] on button "Save" at bounding box center [591, 825] width 54 height 28
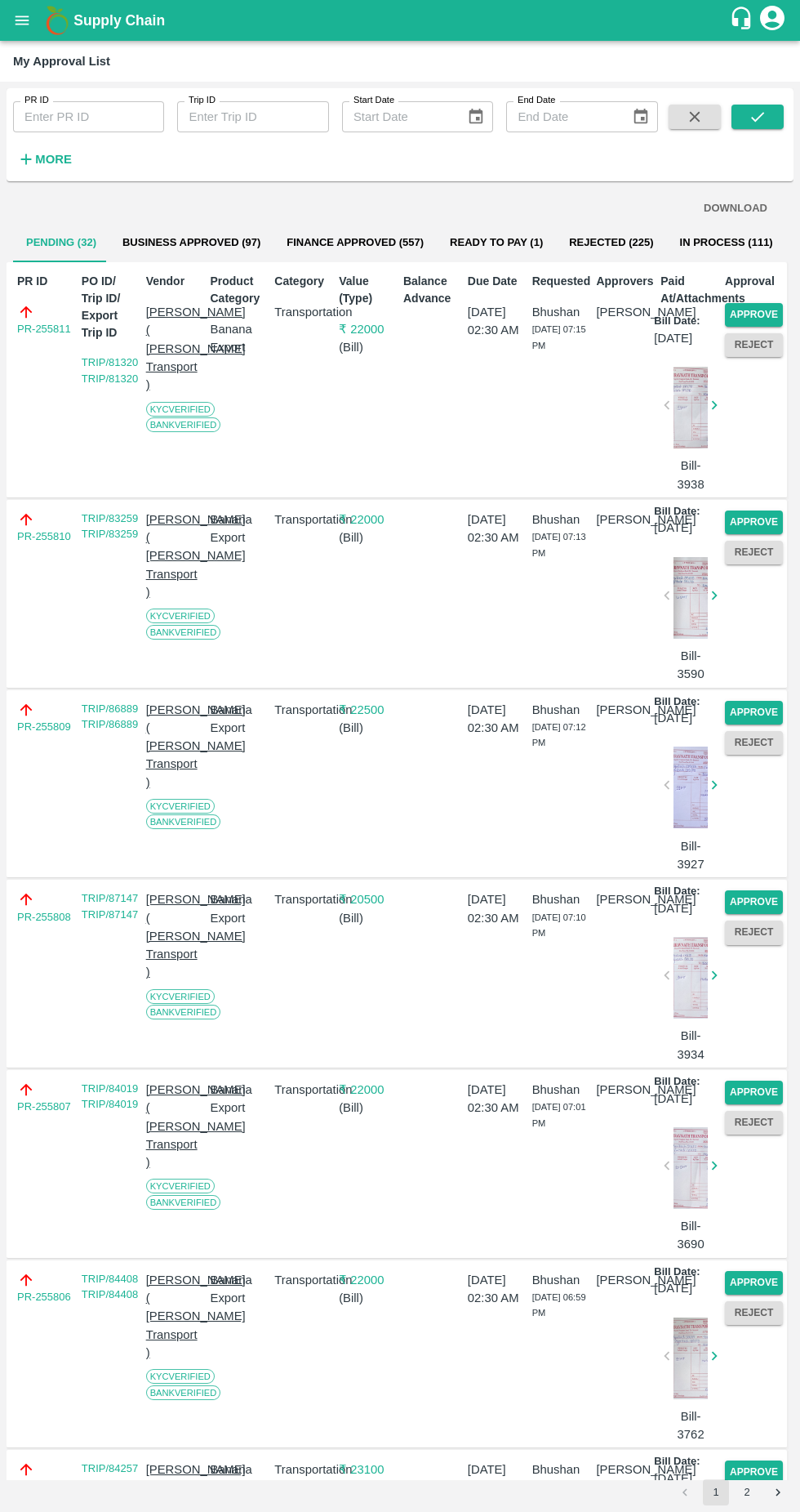
click at [758, 313] on button "Approve" at bounding box center [753, 314] width 58 height 23
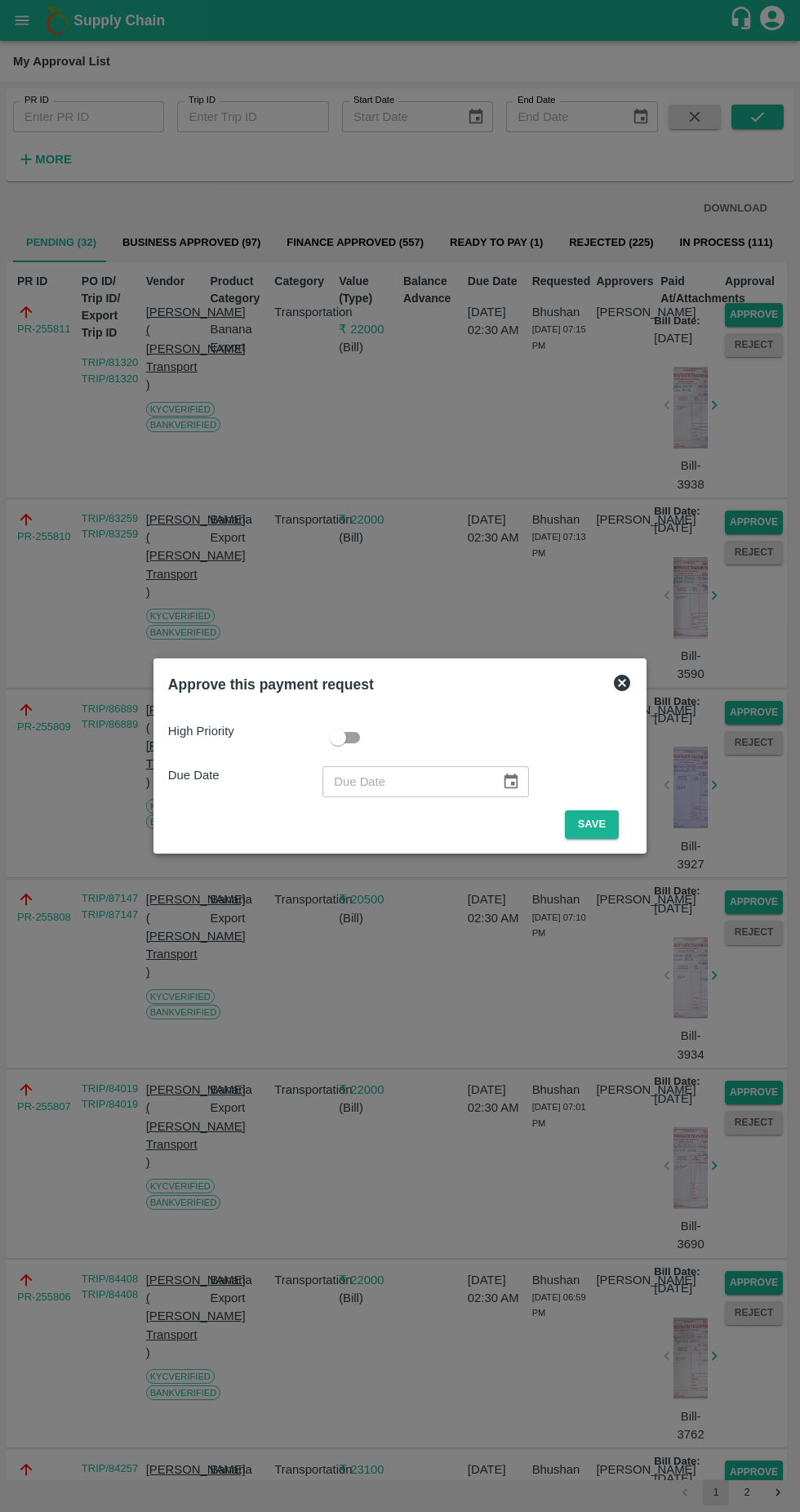
click at [602, 823] on button "Save" at bounding box center [591, 825] width 54 height 28
